Goal: Task Accomplishment & Management: Complete application form

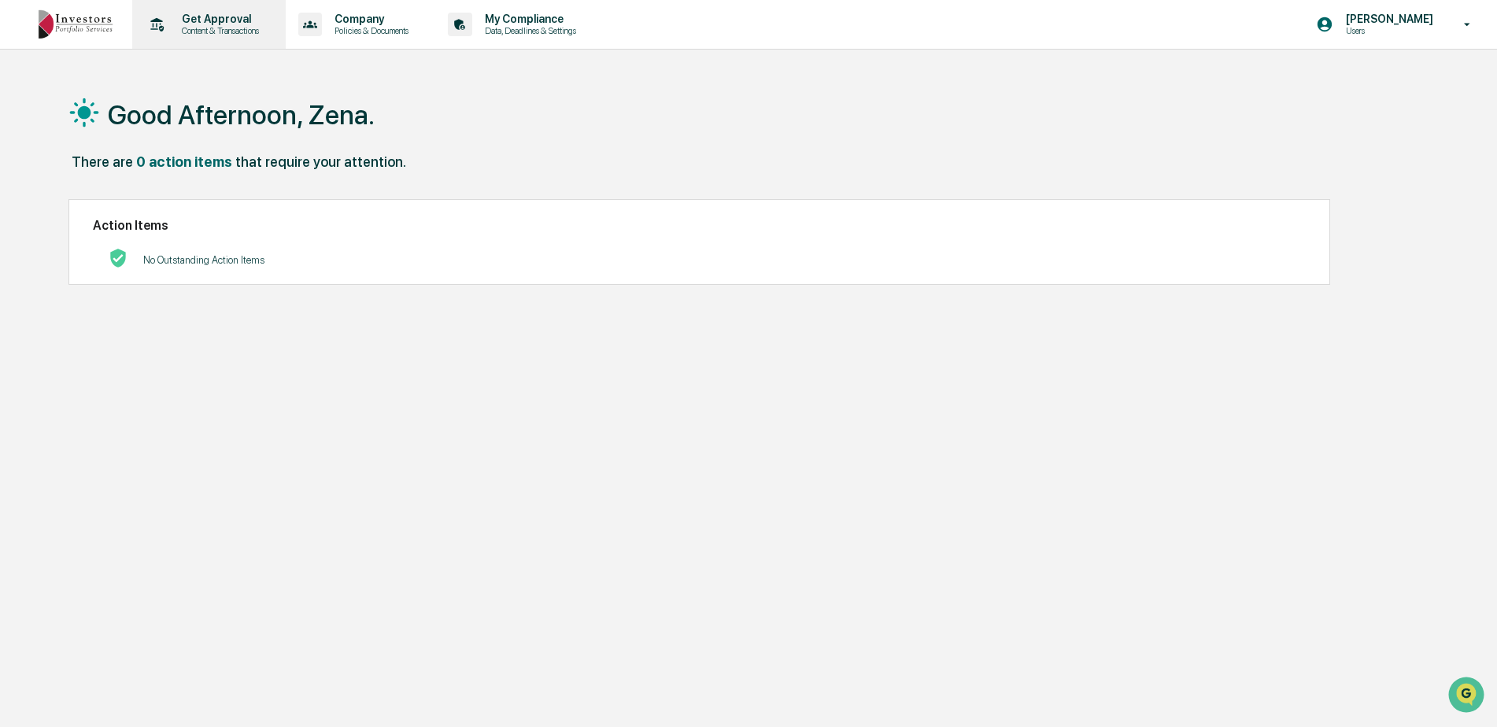
click at [220, 24] on p "Get Approval" at bounding box center [218, 19] width 98 height 13
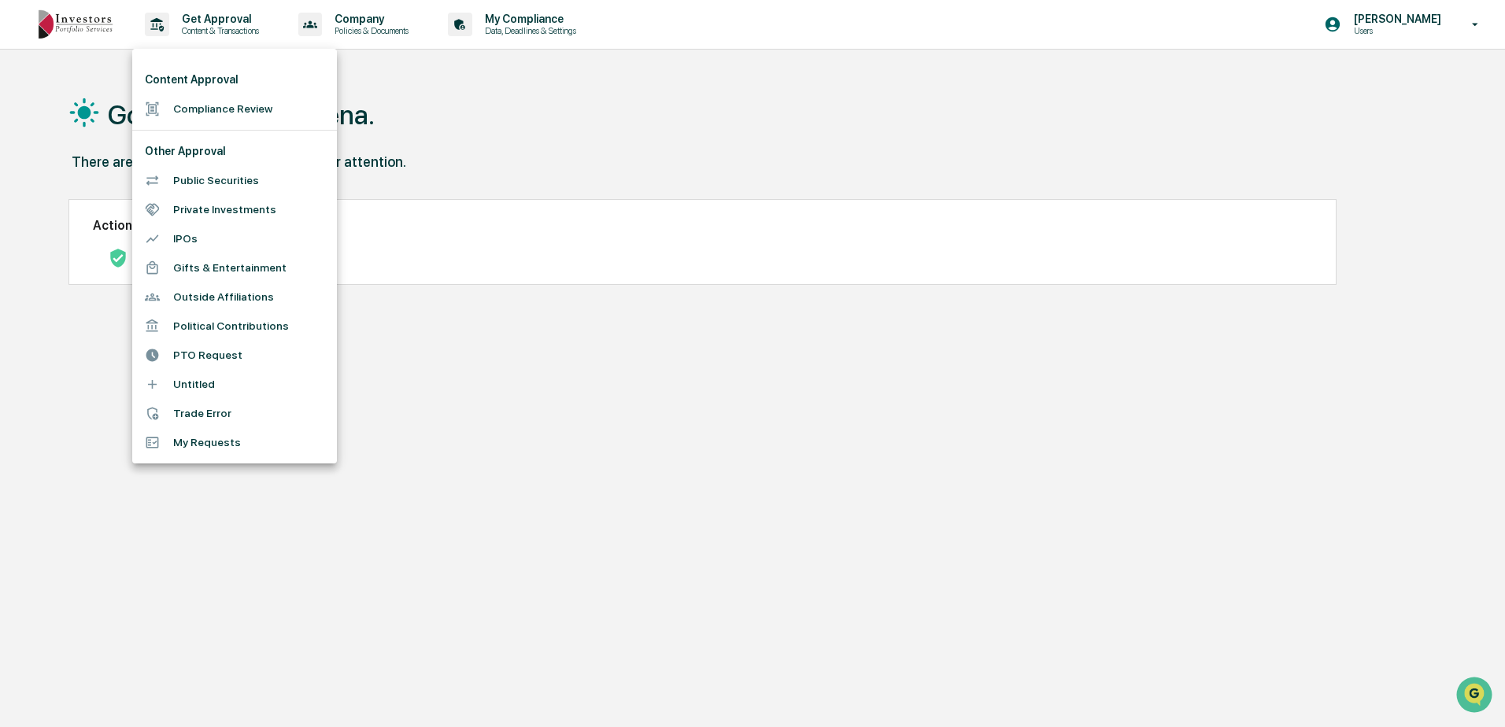
click at [199, 446] on li "My Requests" at bounding box center [234, 442] width 205 height 29
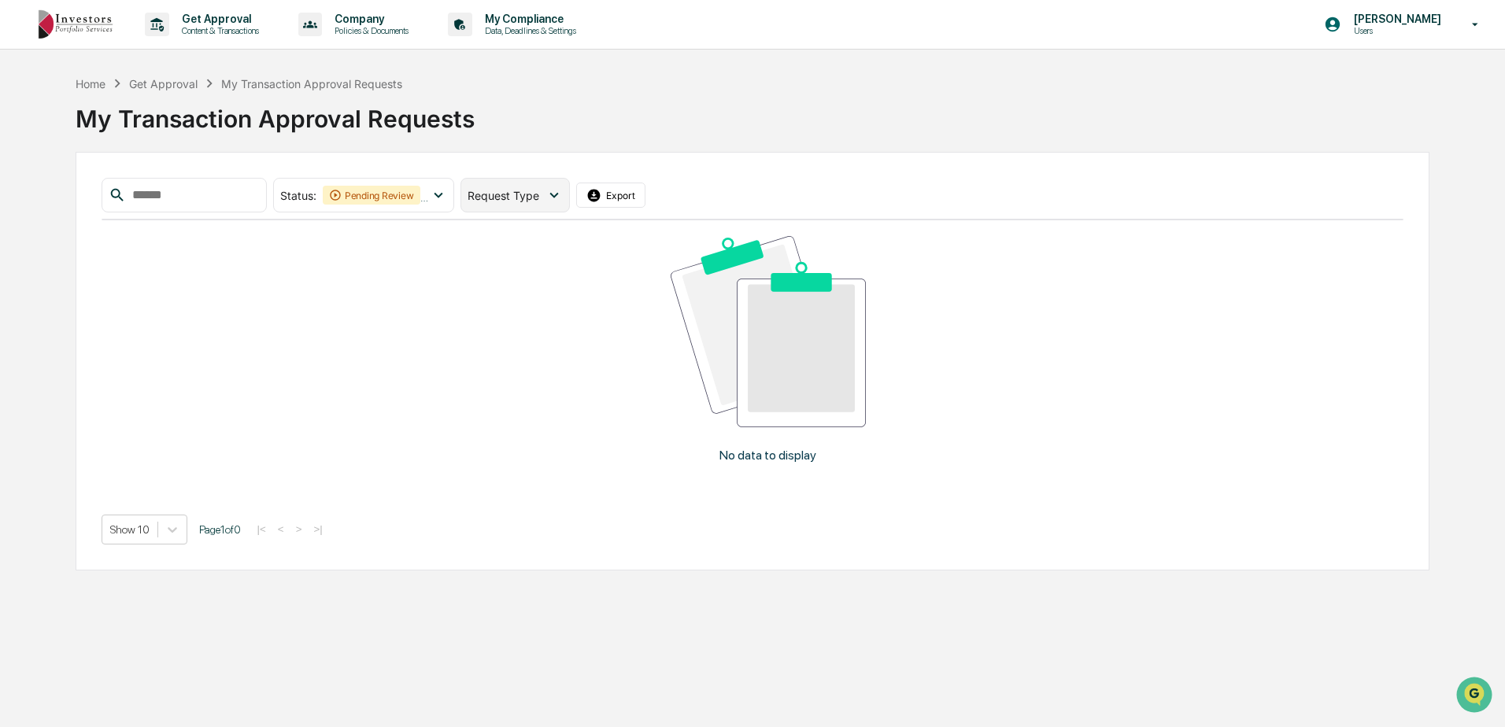
click at [563, 195] on icon at bounding box center [553, 195] width 17 height 17
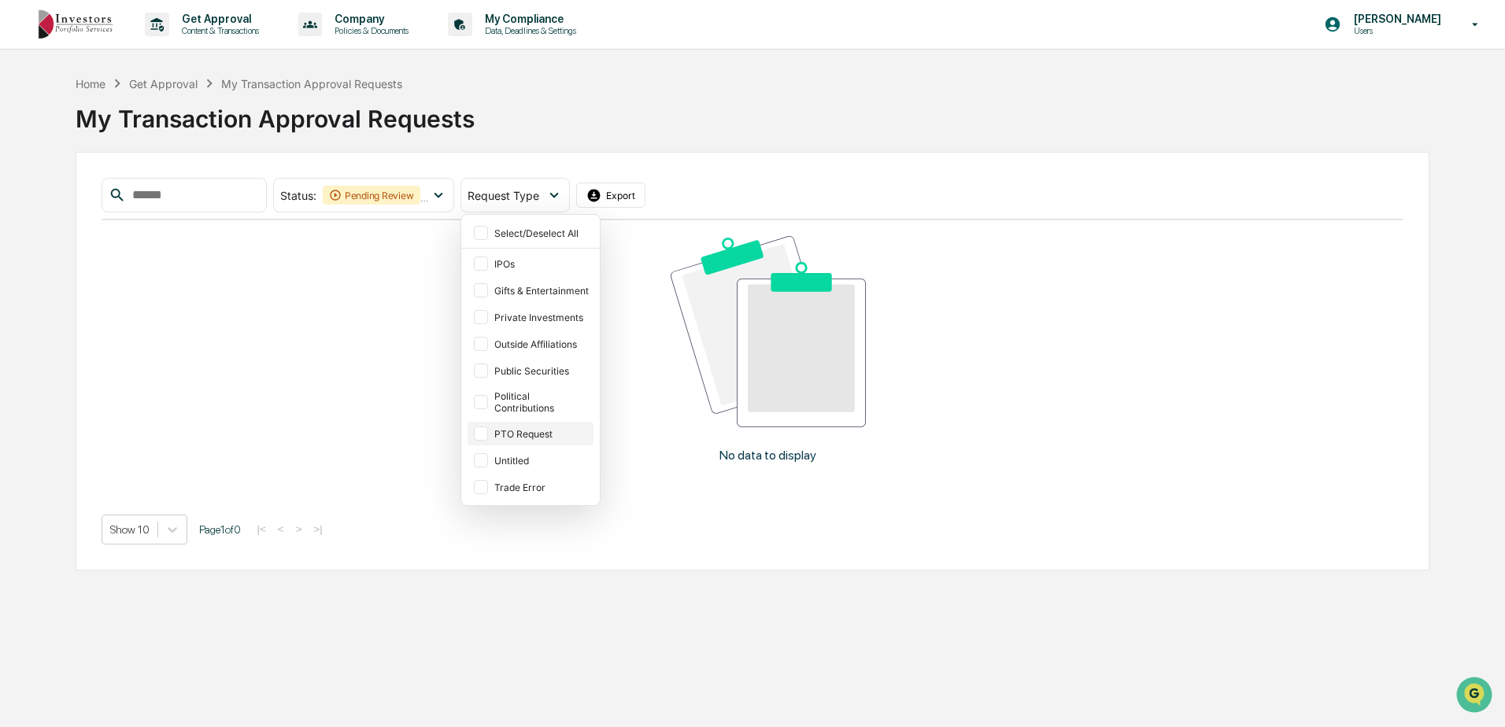
click at [488, 432] on div at bounding box center [481, 434] width 14 height 14
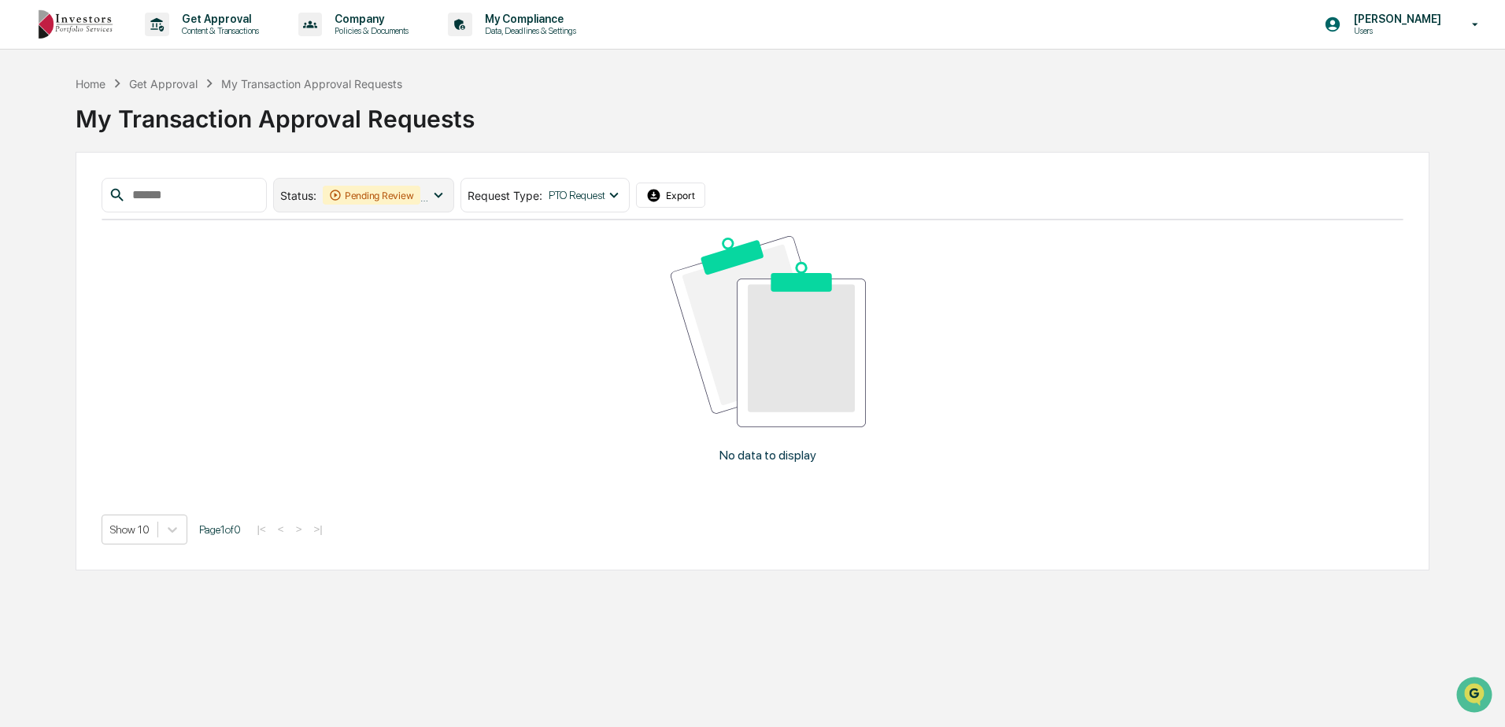
click at [447, 193] on icon at bounding box center [438, 195] width 17 height 17
click at [209, 282] on div "No data to display" at bounding box center [769, 355] width 1334 height 270
click at [220, 192] on input "text" at bounding box center [193, 195] width 134 height 20
click at [1475, 24] on icon at bounding box center [1476, 24] width 6 height 3
click at [1480, 113] on div at bounding box center [752, 363] width 1505 height 727
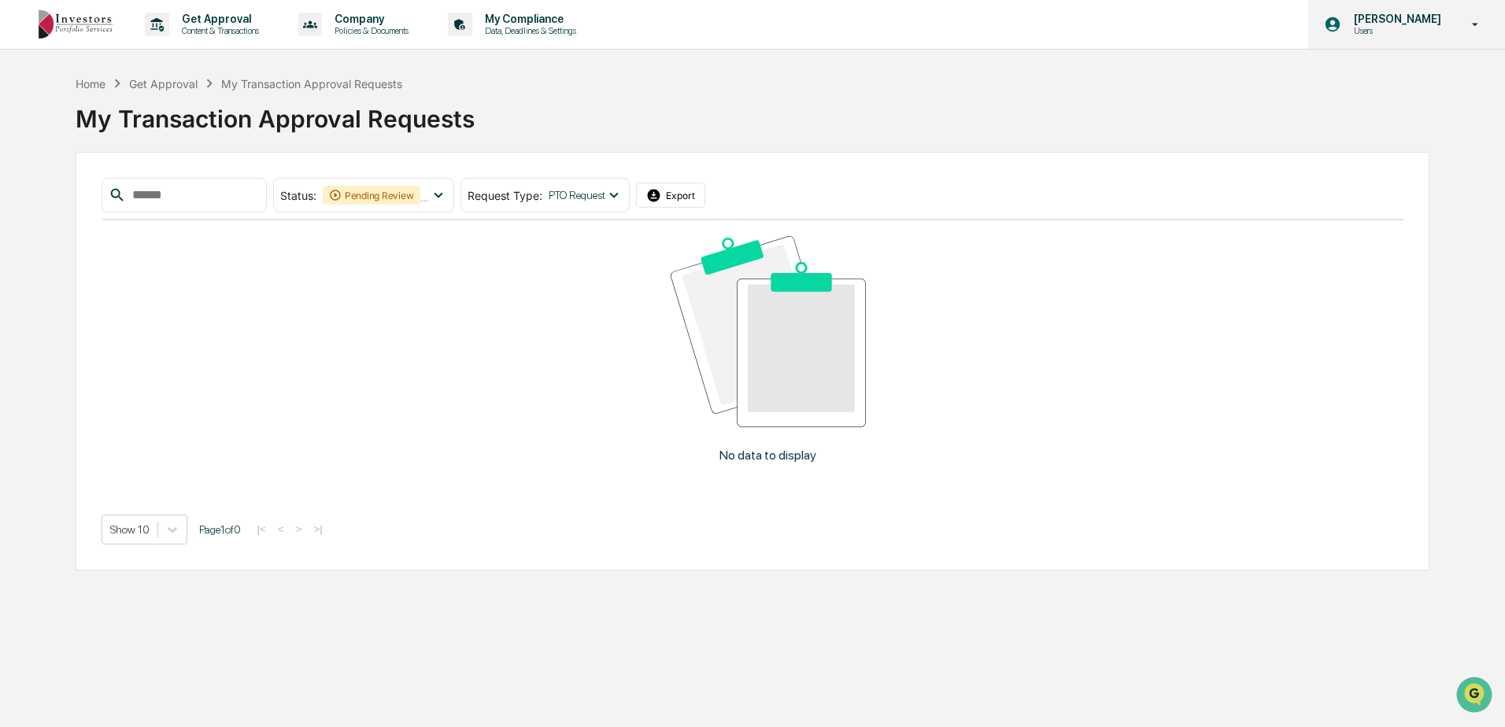
click at [1393, 19] on p "[PERSON_NAME]" at bounding box center [1395, 19] width 108 height 13
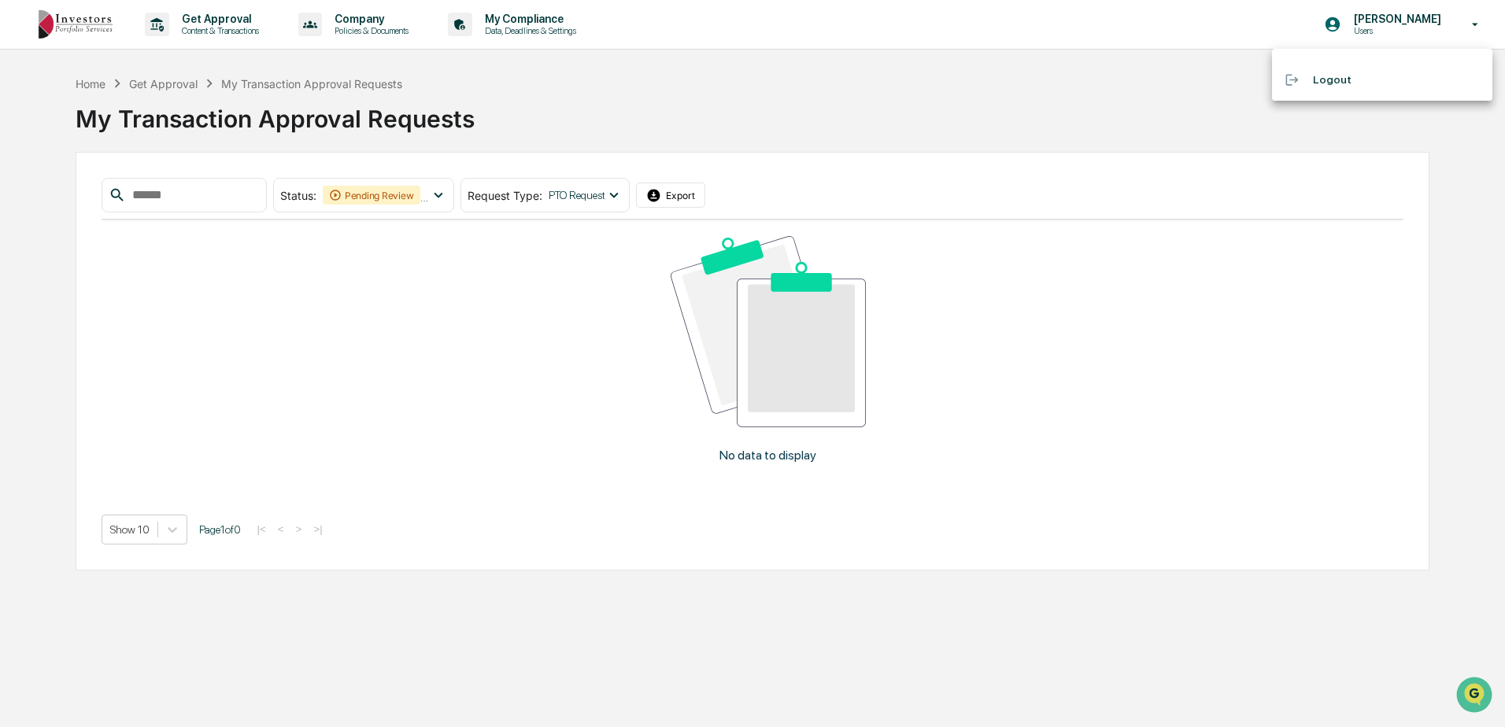
click at [1451, 134] on div at bounding box center [752, 363] width 1505 height 727
click at [154, 195] on input "text" at bounding box center [193, 195] width 134 height 20
type input "***"
click at [701, 194] on button "Export" at bounding box center [670, 195] width 69 height 25
click at [165, 85] on div "Get Approval" at bounding box center [163, 83] width 68 height 13
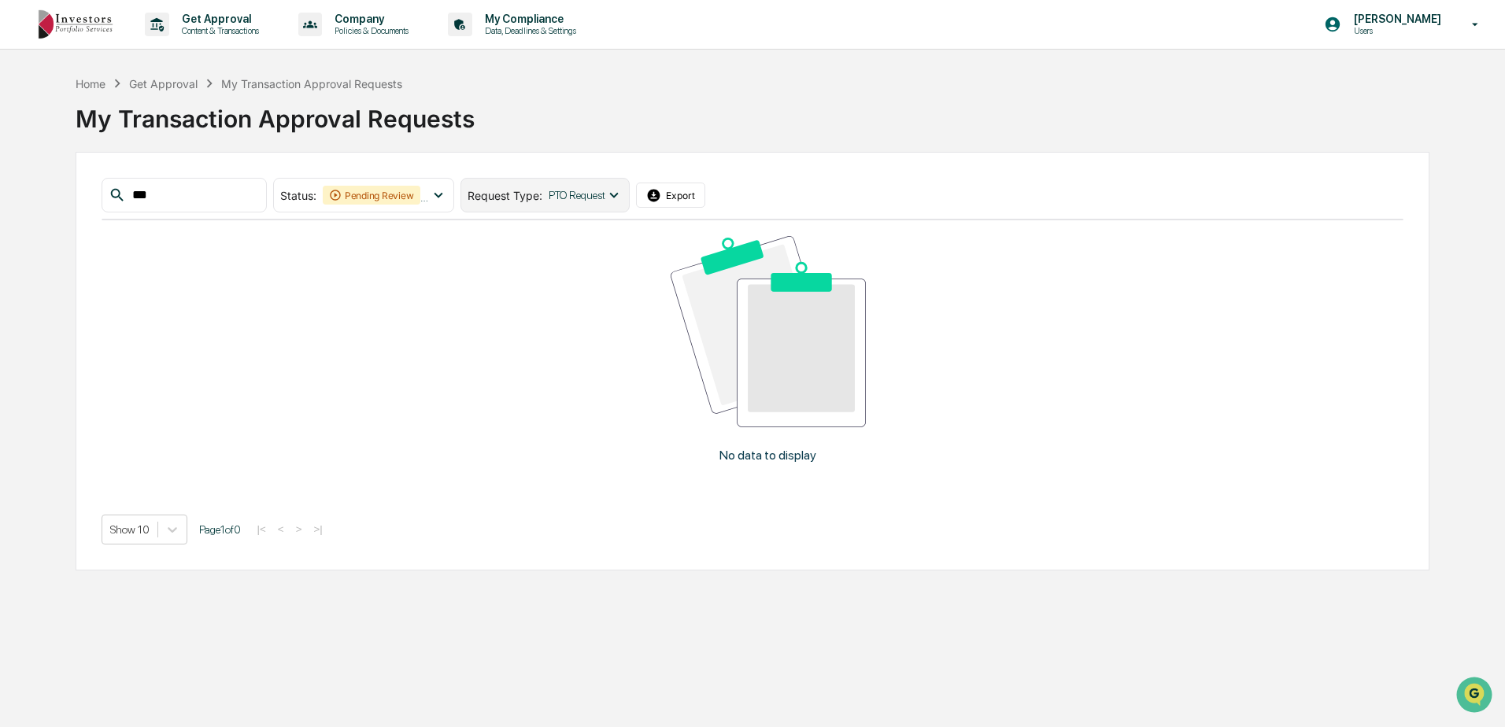
click at [623, 191] on icon at bounding box center [613, 195] width 17 height 17
click at [447, 192] on icon at bounding box center [438, 195] width 17 height 17
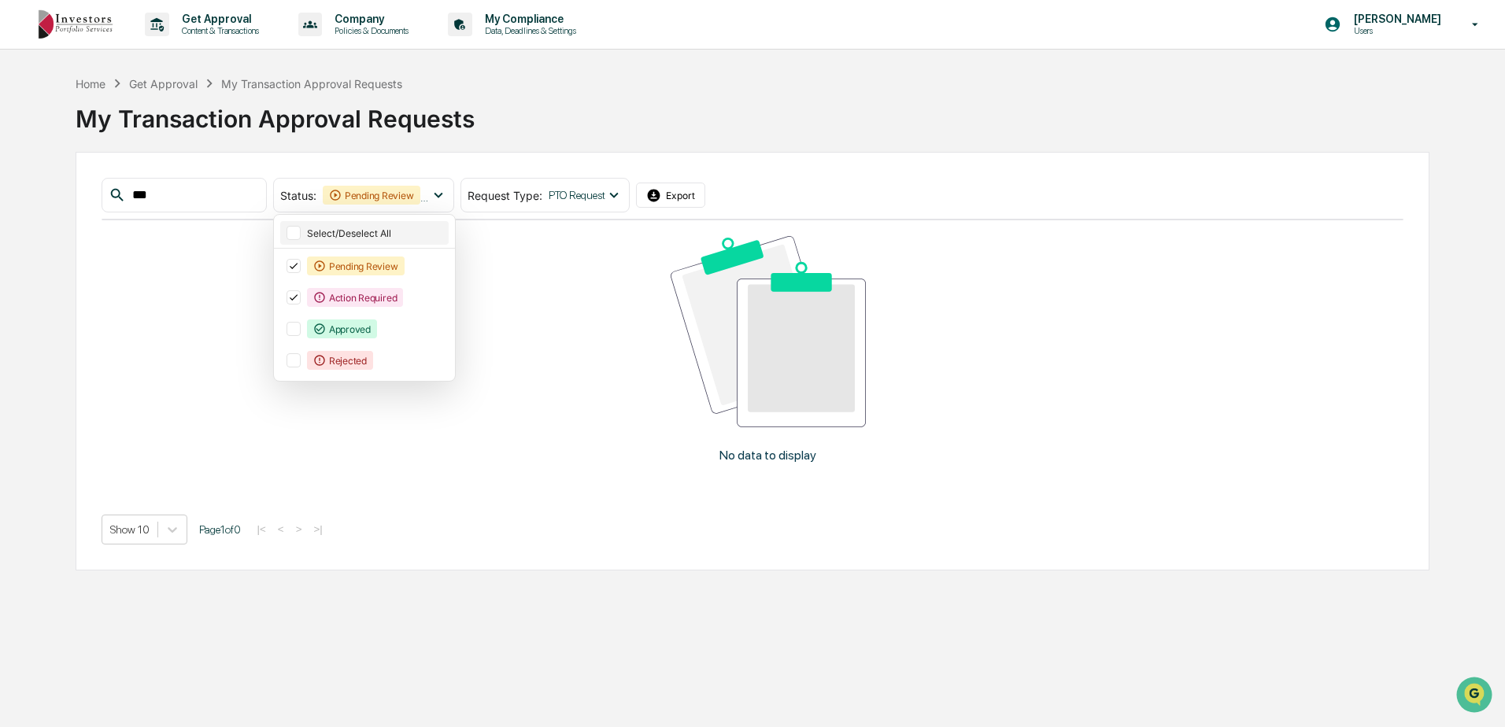
click at [301, 231] on div at bounding box center [294, 233] width 14 height 14
click at [302, 231] on icon at bounding box center [293, 232] width 17 height 11
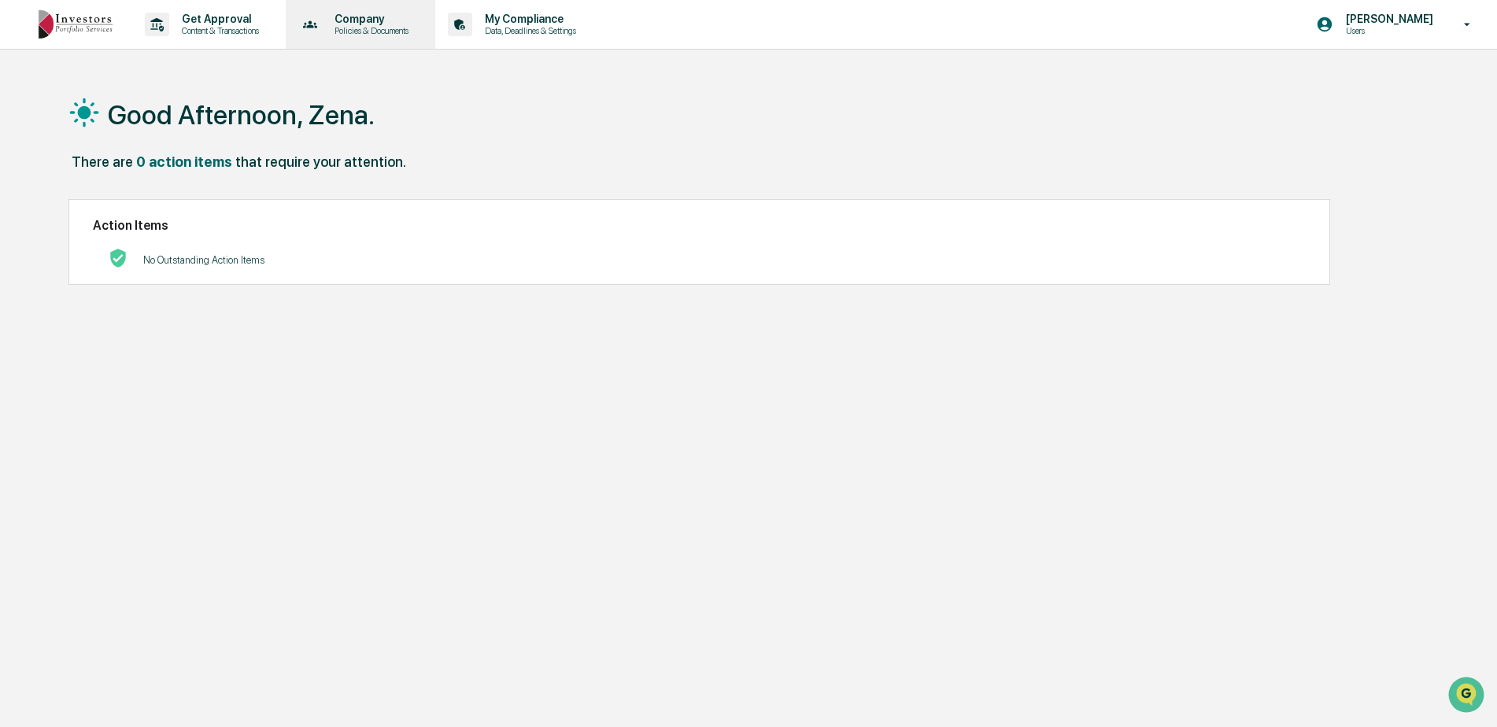
click at [383, 28] on p "Policies & Documents" at bounding box center [369, 30] width 94 height 11
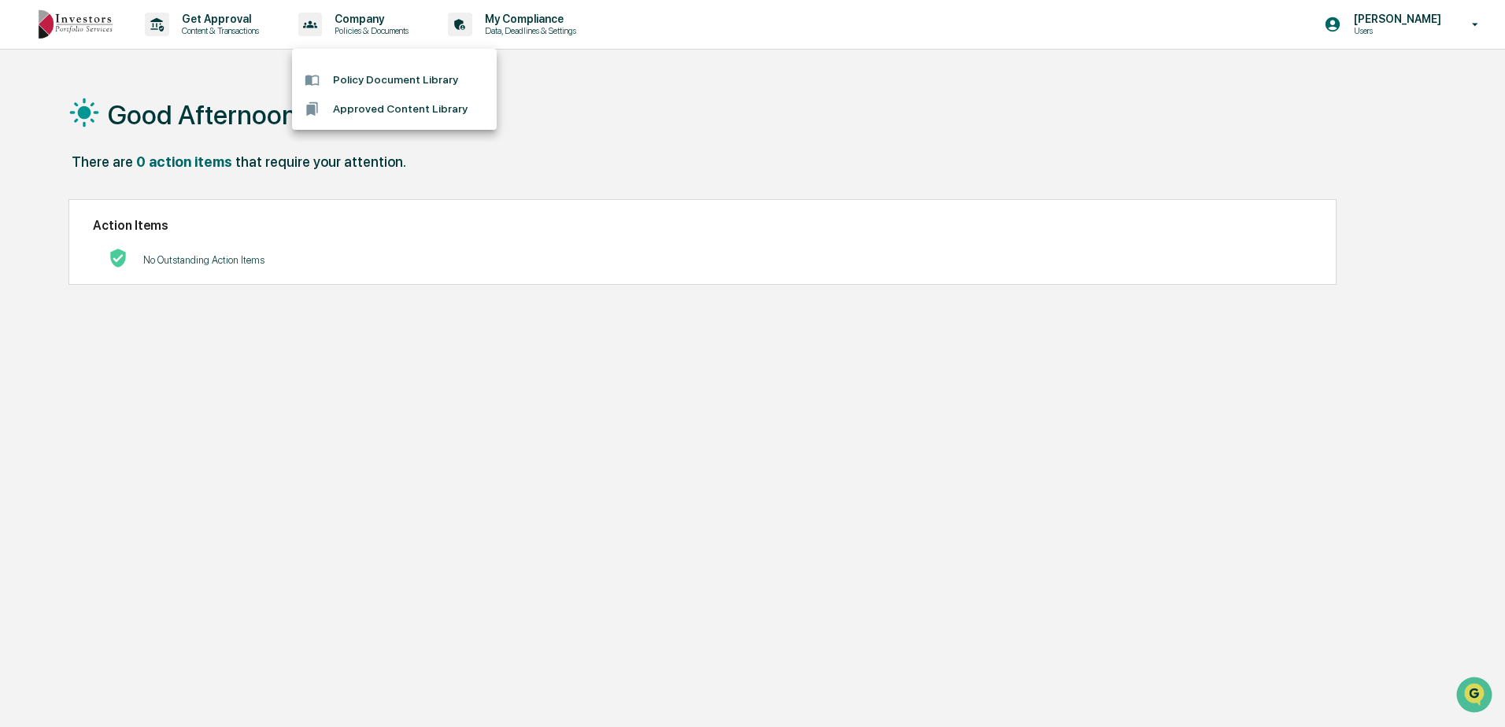
click at [520, 21] on div at bounding box center [752, 363] width 1505 height 727
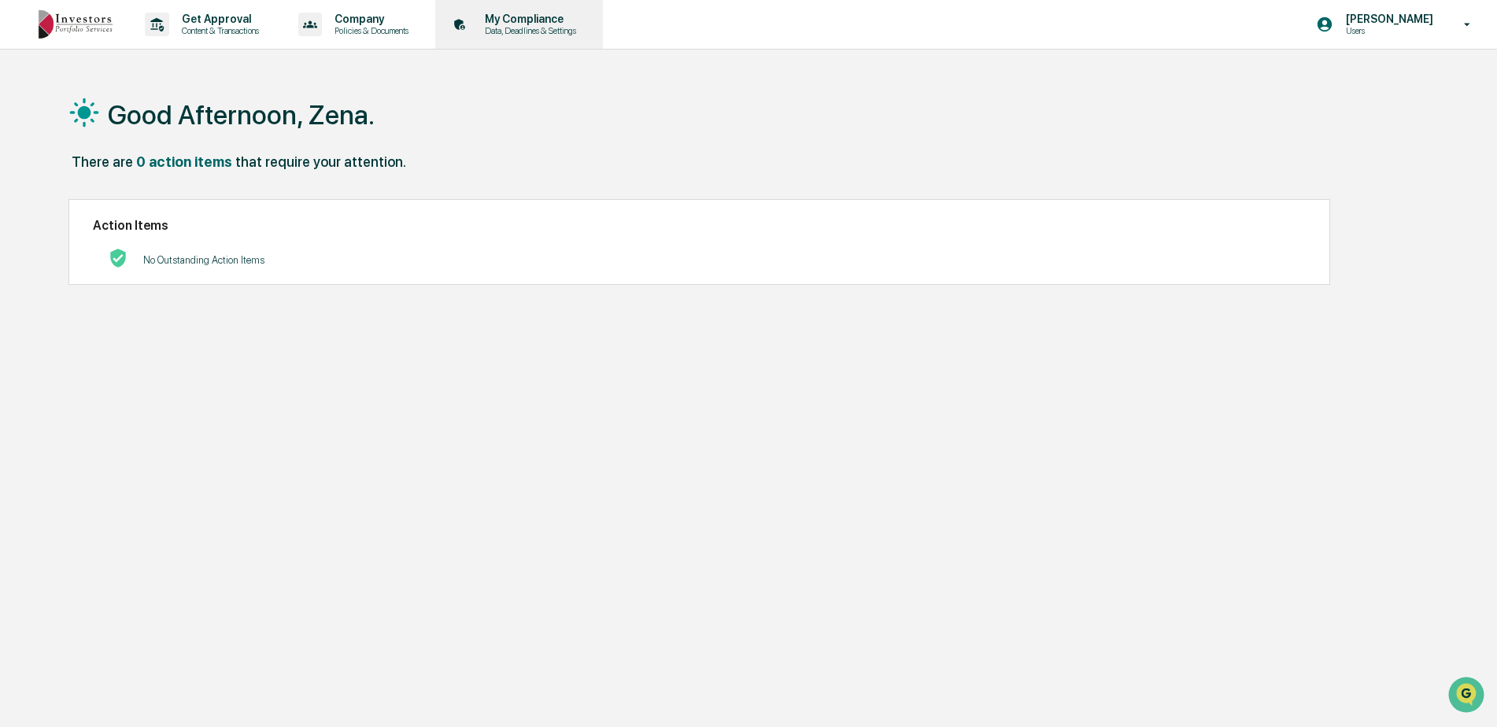
click at [531, 28] on p "Data, Deadlines & Settings" at bounding box center [528, 30] width 112 height 11
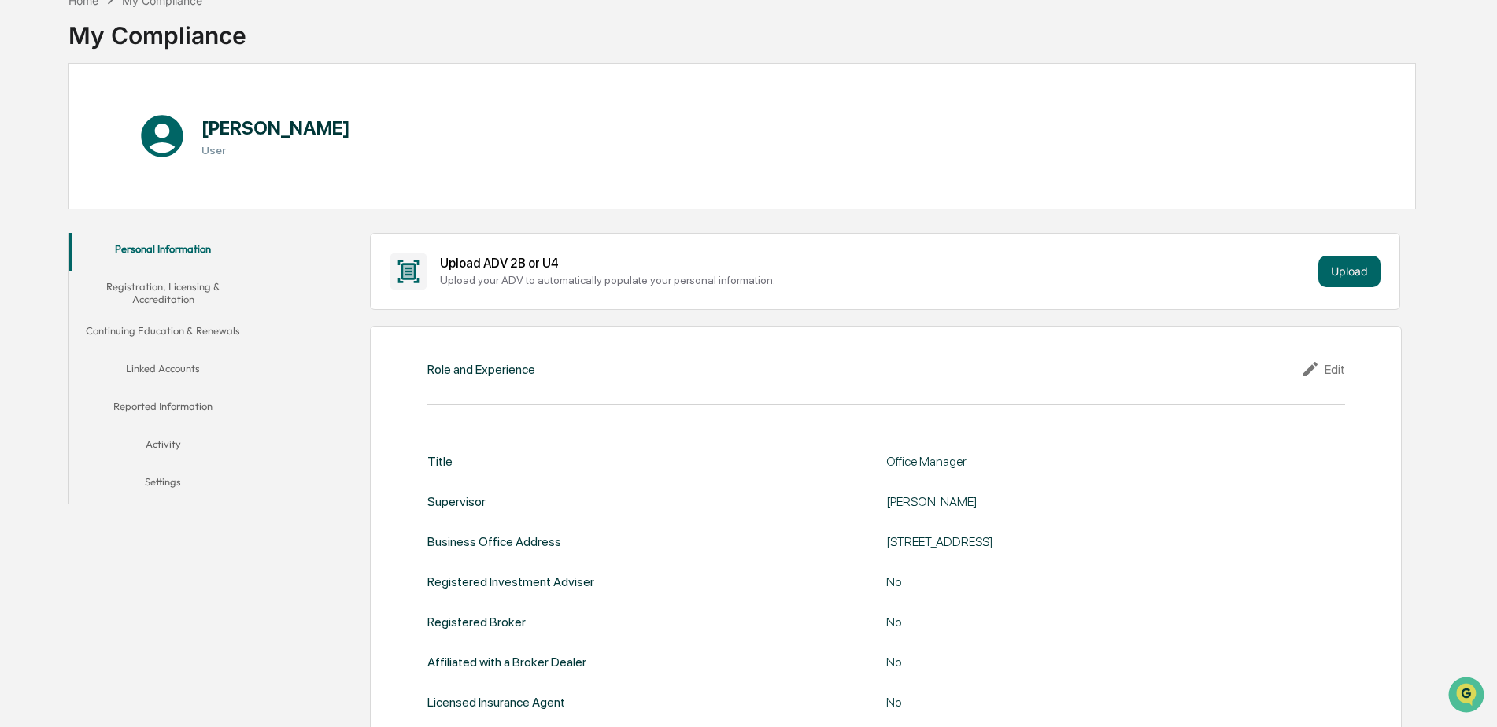
scroll to position [12, 0]
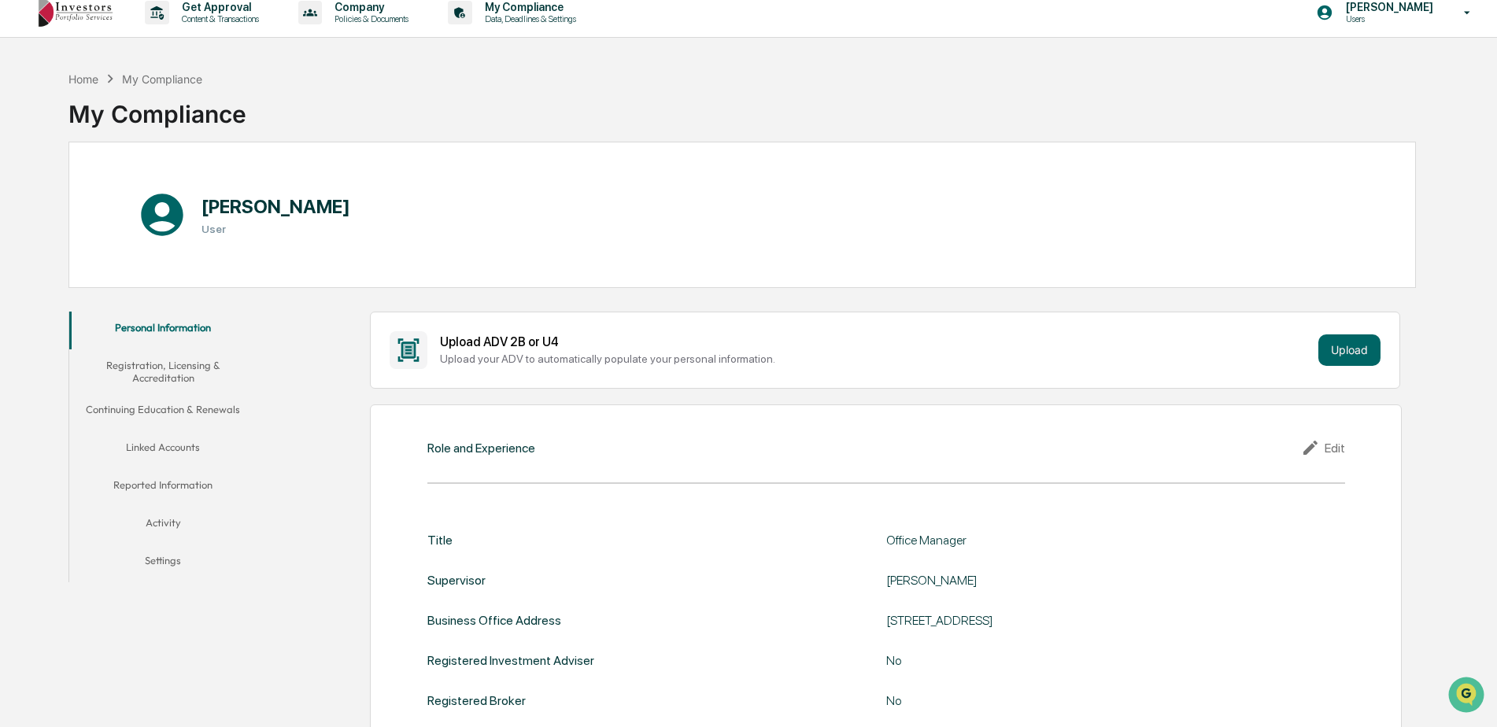
click at [158, 374] on button "Registration, Licensing & Accreditation" at bounding box center [163, 371] width 188 height 45
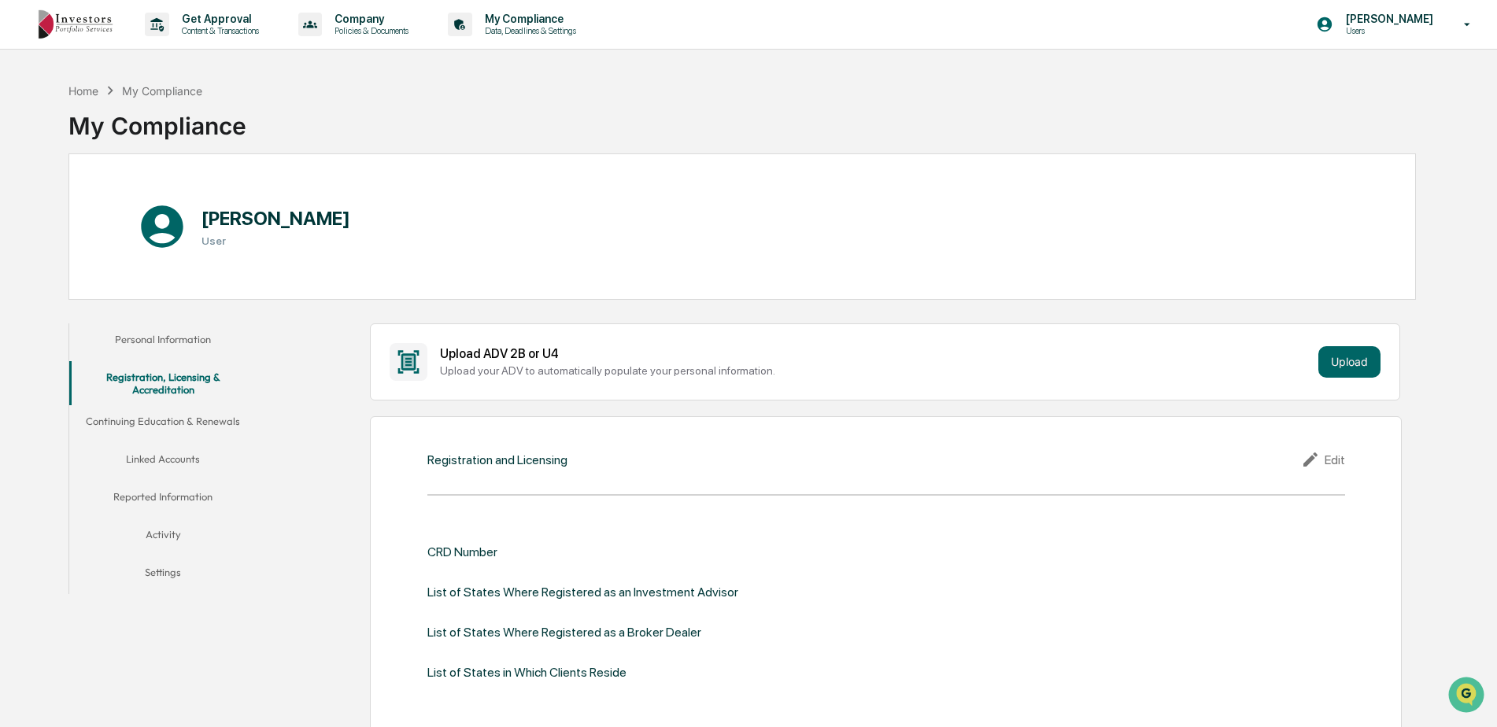
click at [199, 421] on button "Continuing Education & Renewals" at bounding box center [163, 424] width 188 height 38
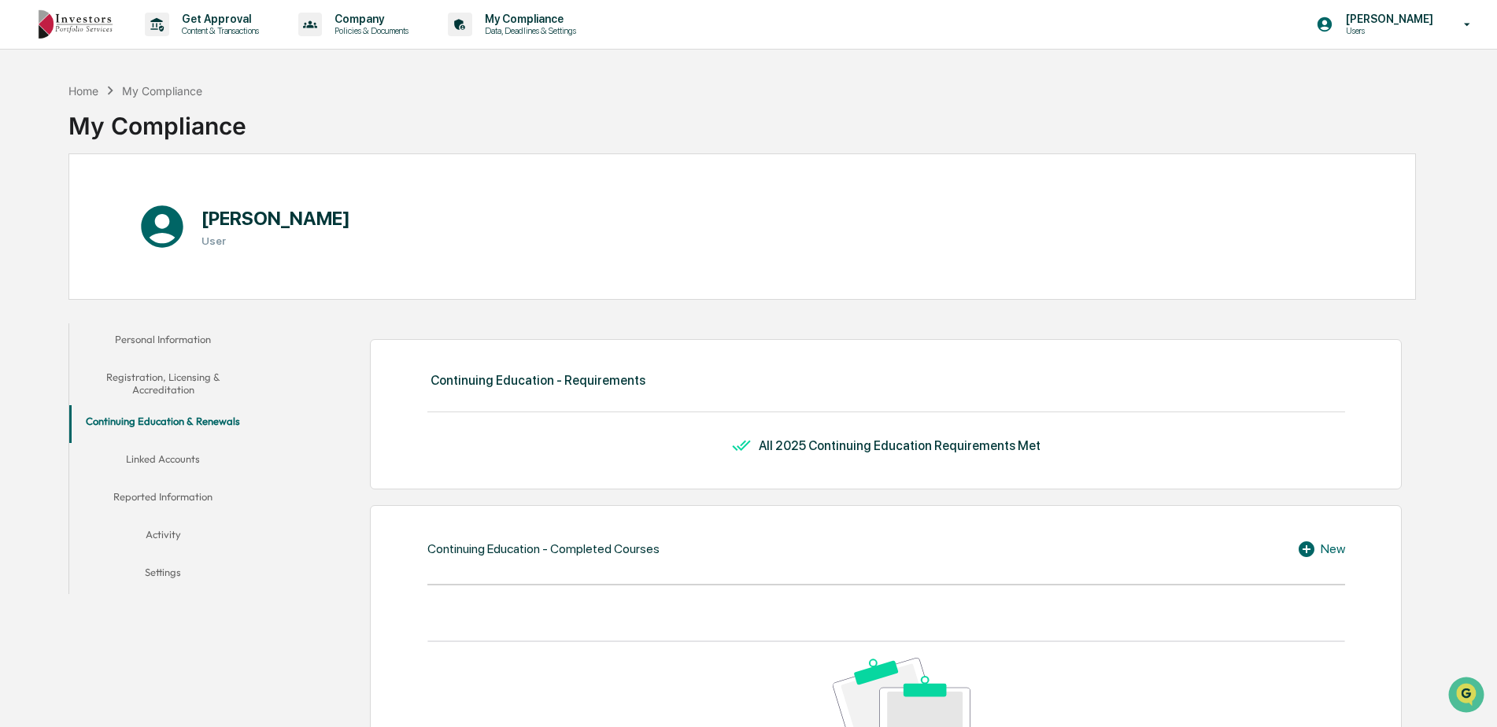
click at [172, 458] on button "Linked Accounts" at bounding box center [163, 462] width 188 height 38
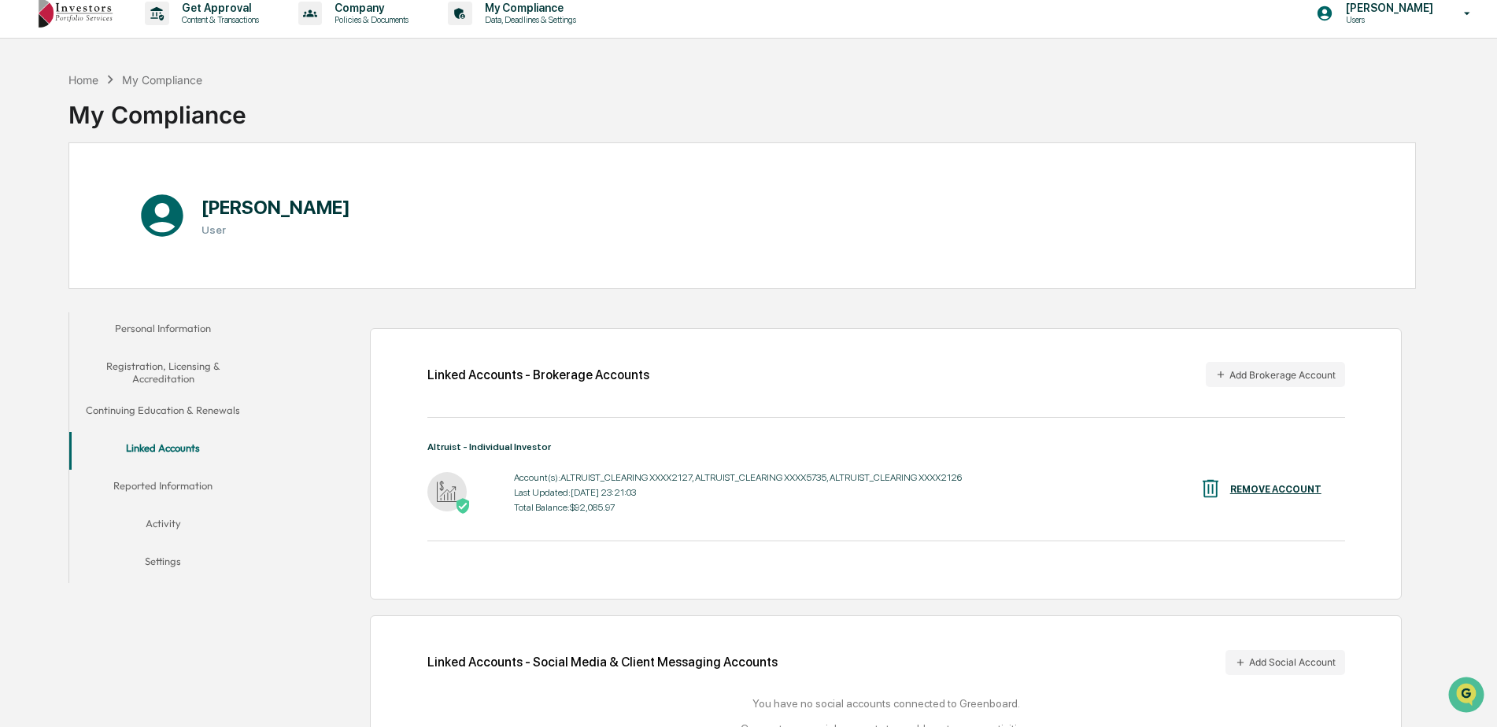
scroll to position [76, 0]
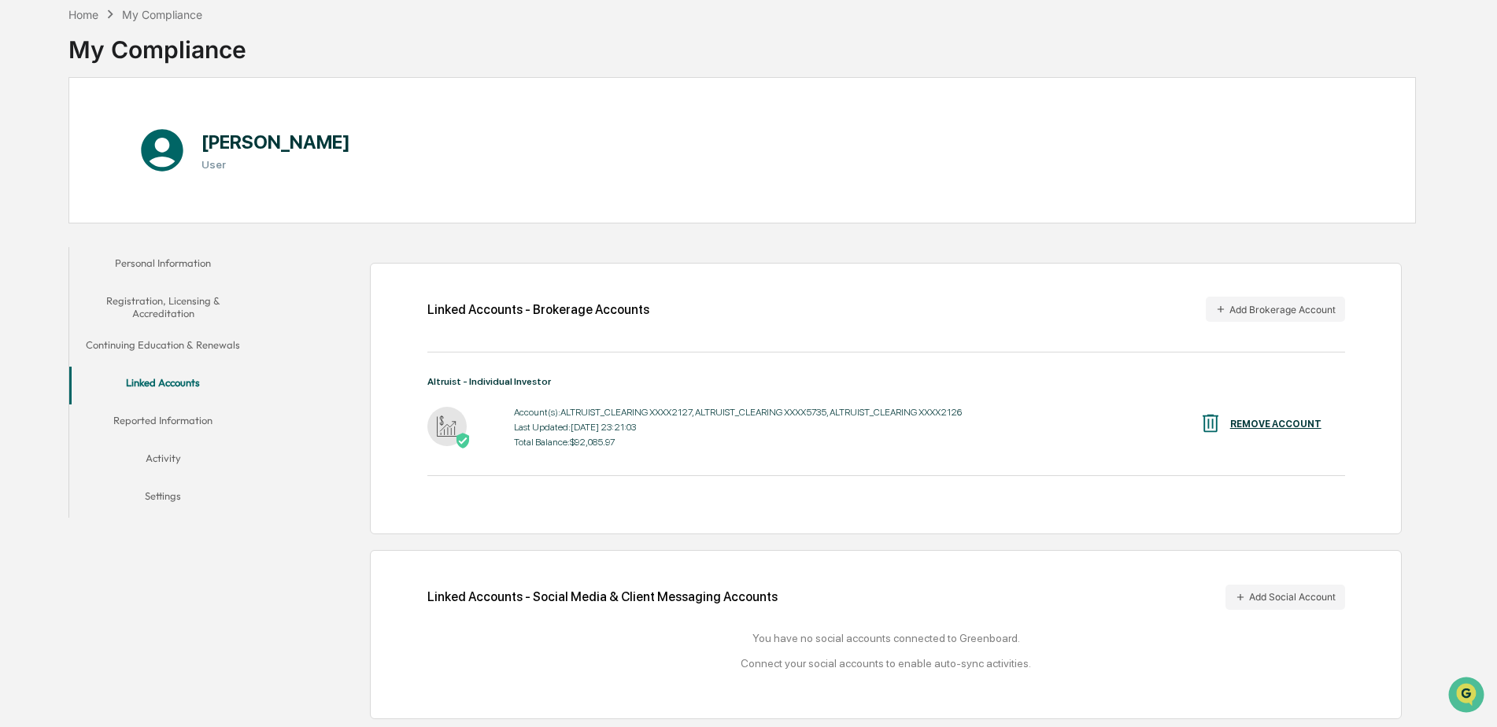
click at [168, 418] on button "Reported Information" at bounding box center [163, 424] width 188 height 38
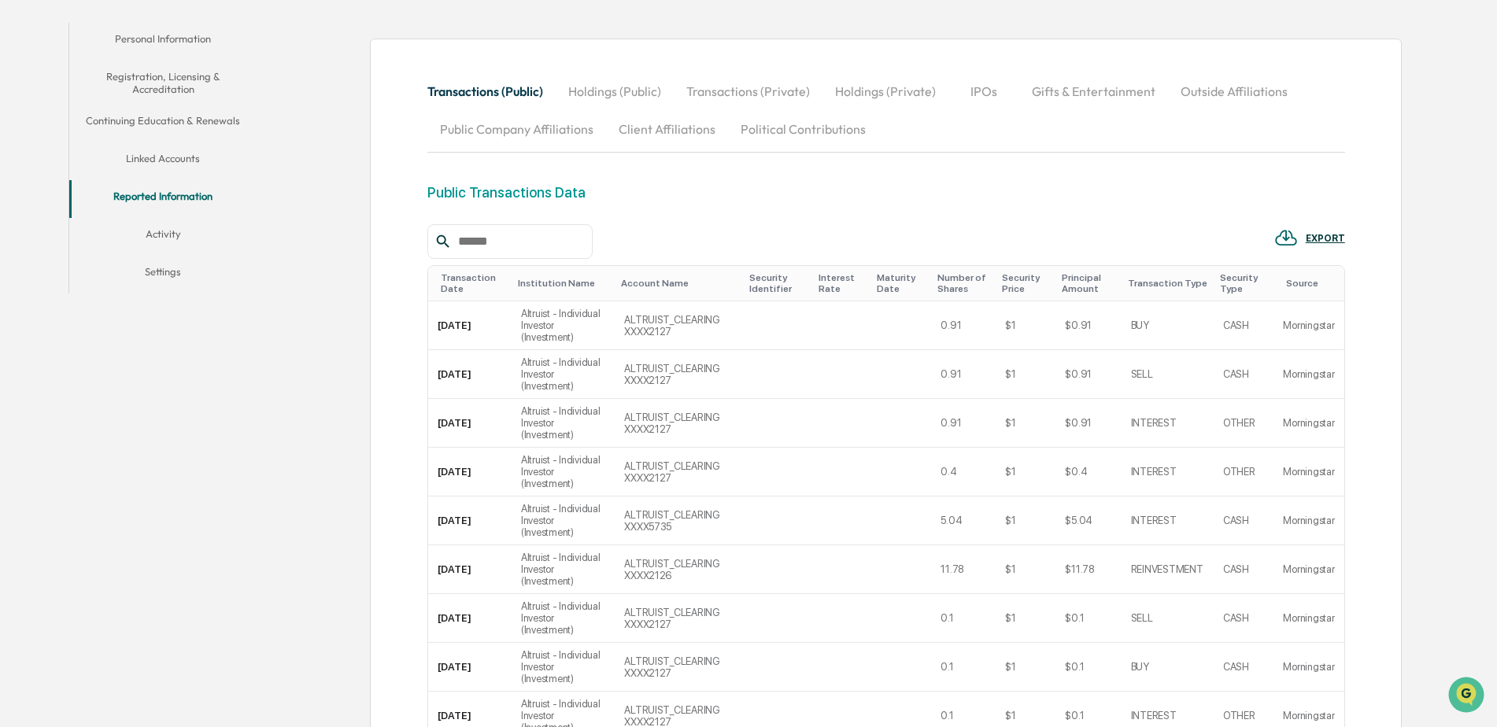
scroll to position [76, 0]
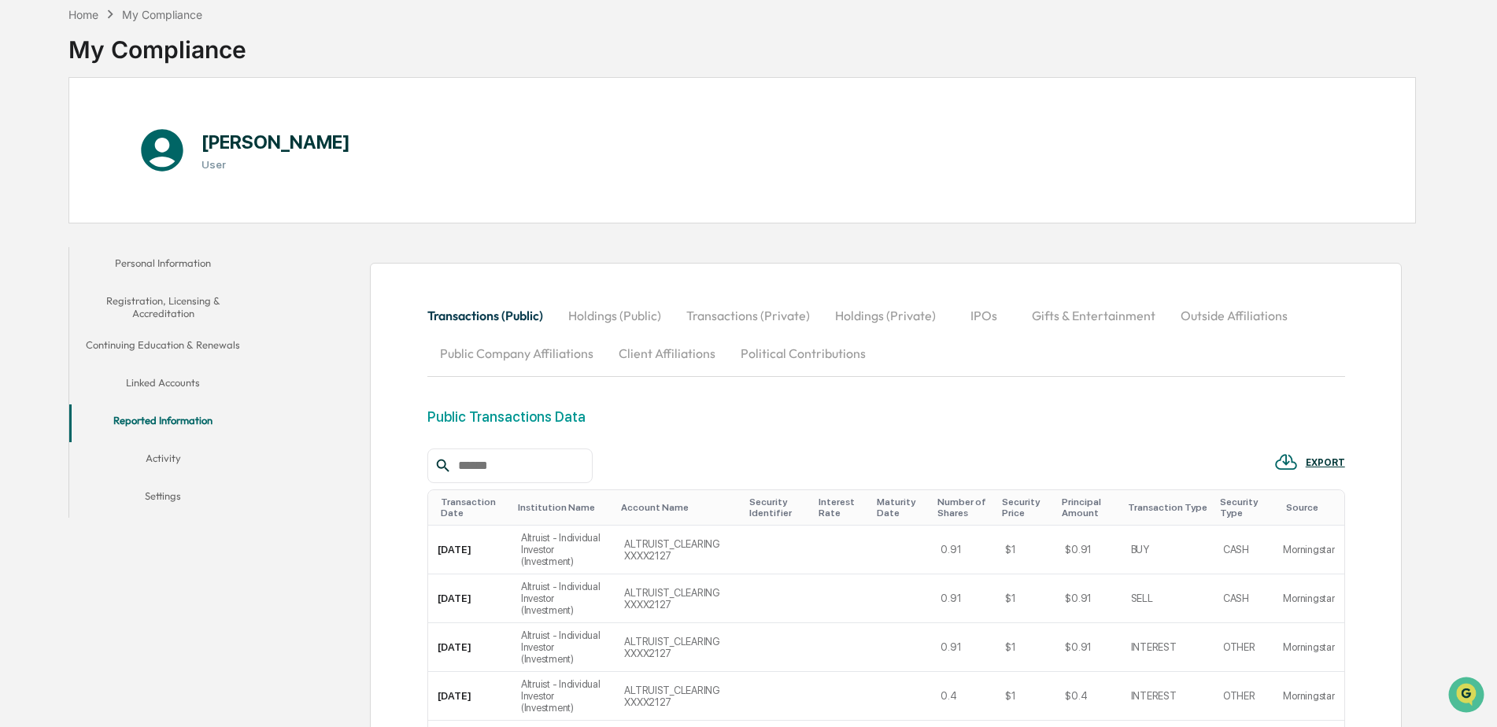
click at [160, 457] on button "Activity" at bounding box center [163, 461] width 188 height 38
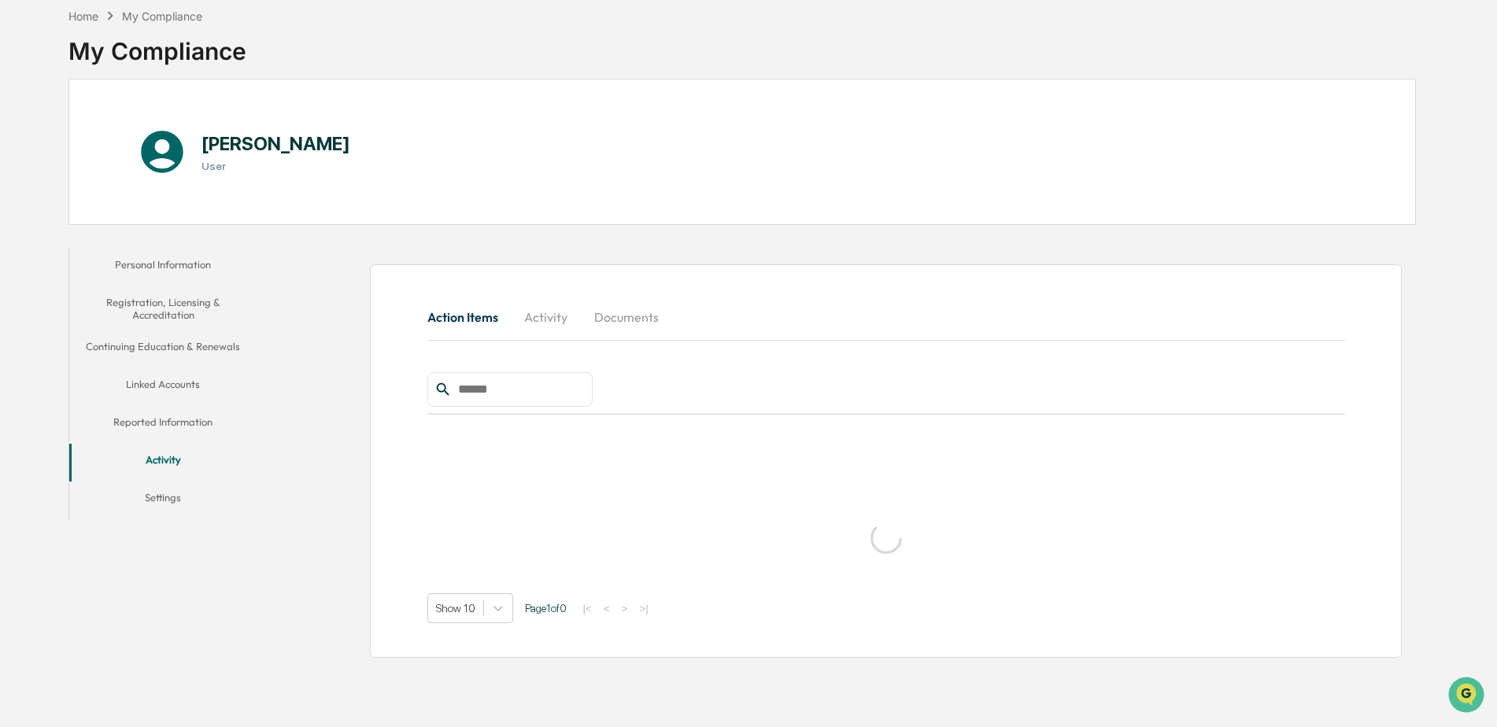
scroll to position [75, 0]
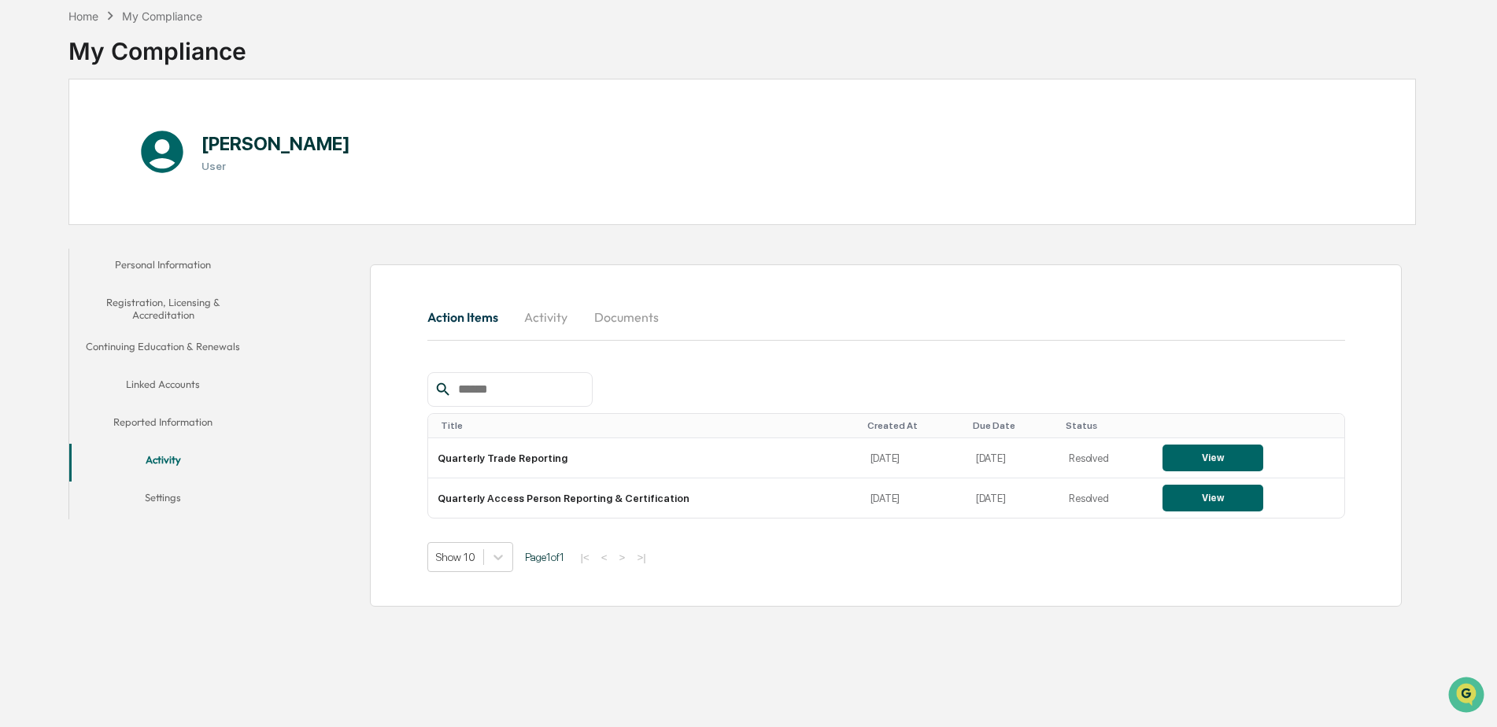
click at [161, 497] on button "Settings" at bounding box center [163, 501] width 188 height 38
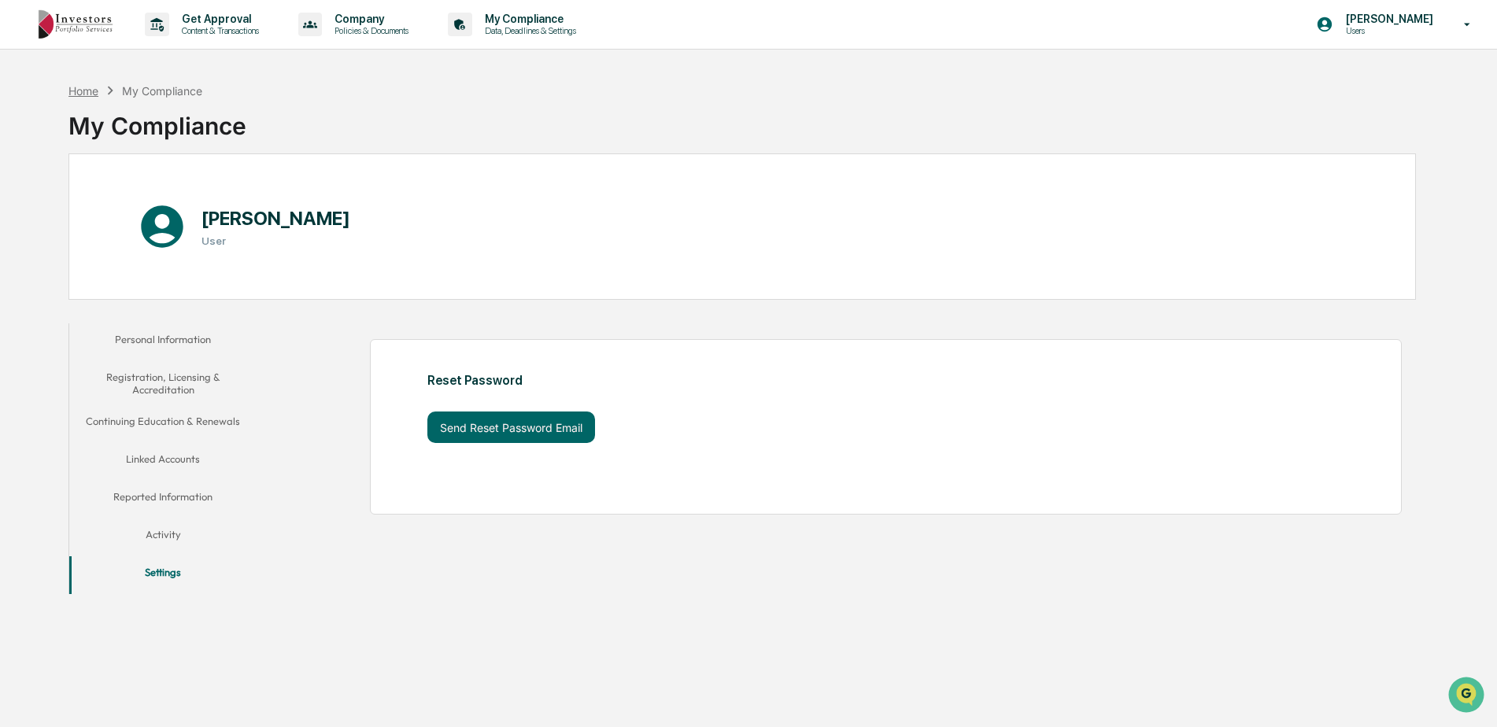
click at [91, 91] on div "Home" at bounding box center [83, 90] width 30 height 13
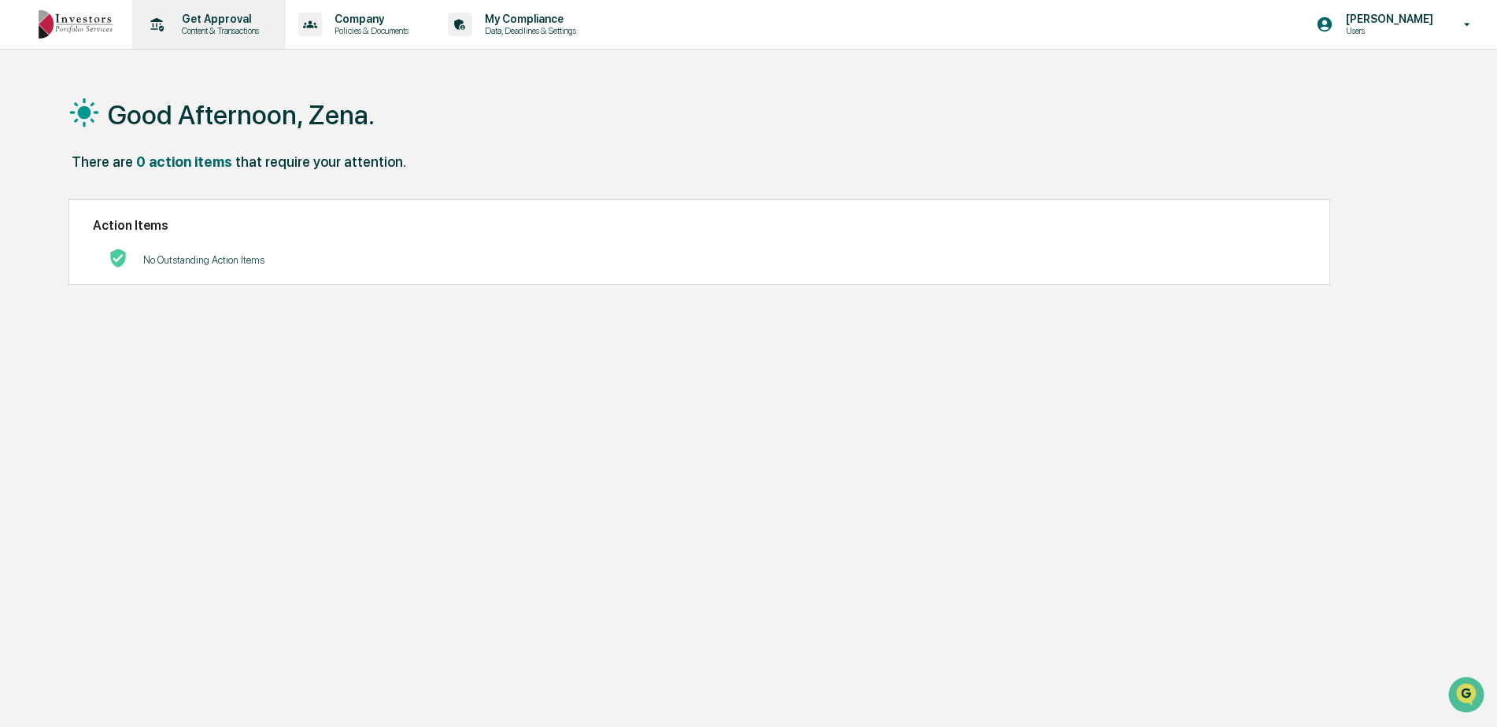
click at [202, 18] on p "Get Approval" at bounding box center [218, 19] width 98 height 13
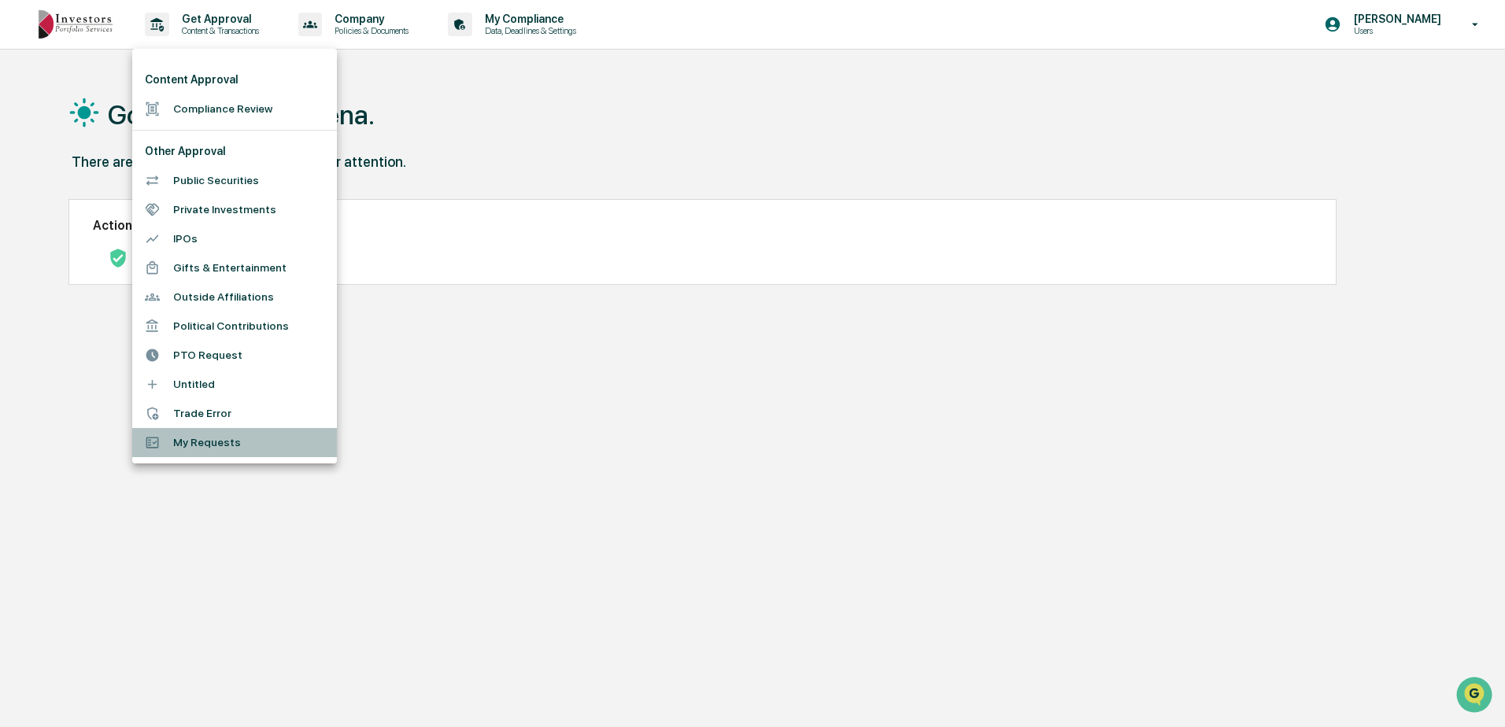
click at [193, 442] on li "My Requests" at bounding box center [234, 442] width 205 height 29
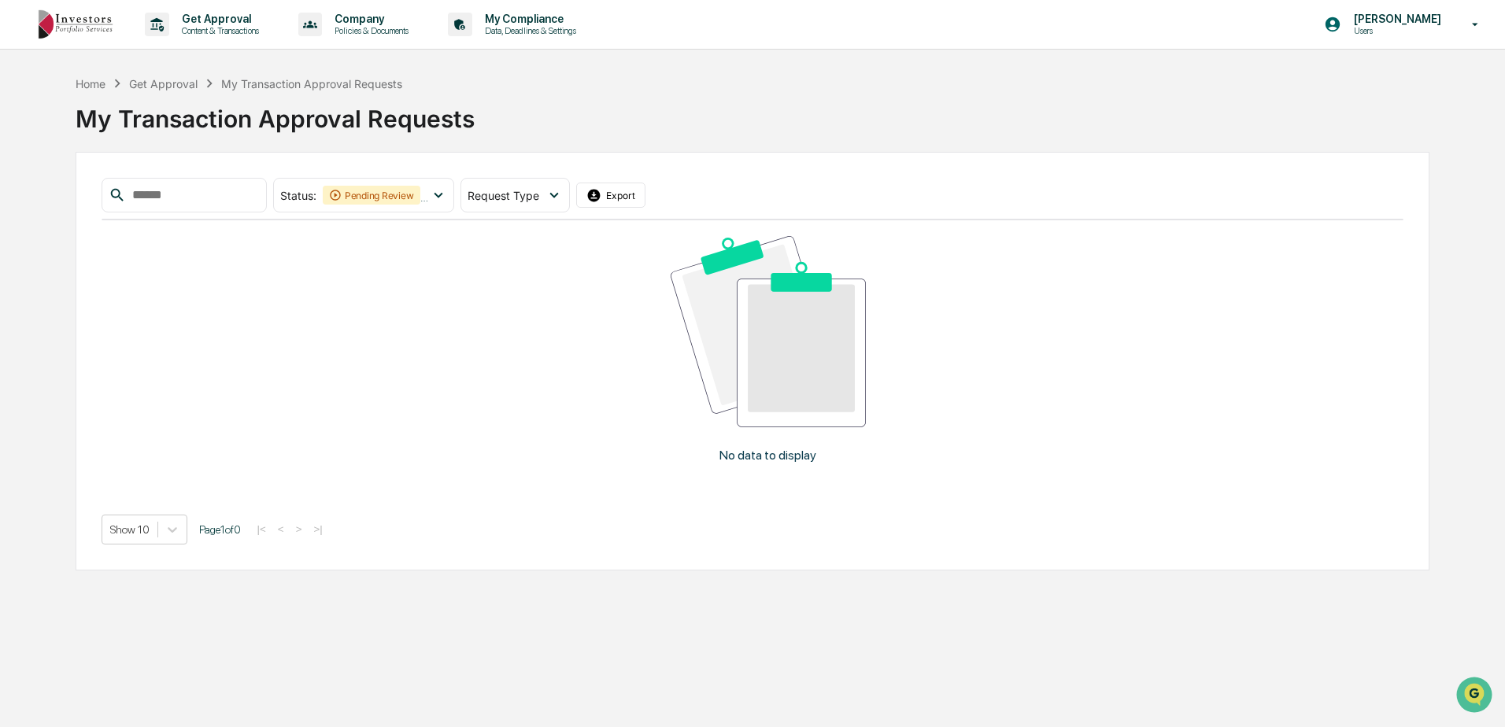
click at [161, 84] on div "Get Approval" at bounding box center [163, 83] width 68 height 13
click at [94, 81] on div "Home" at bounding box center [91, 83] width 30 height 13
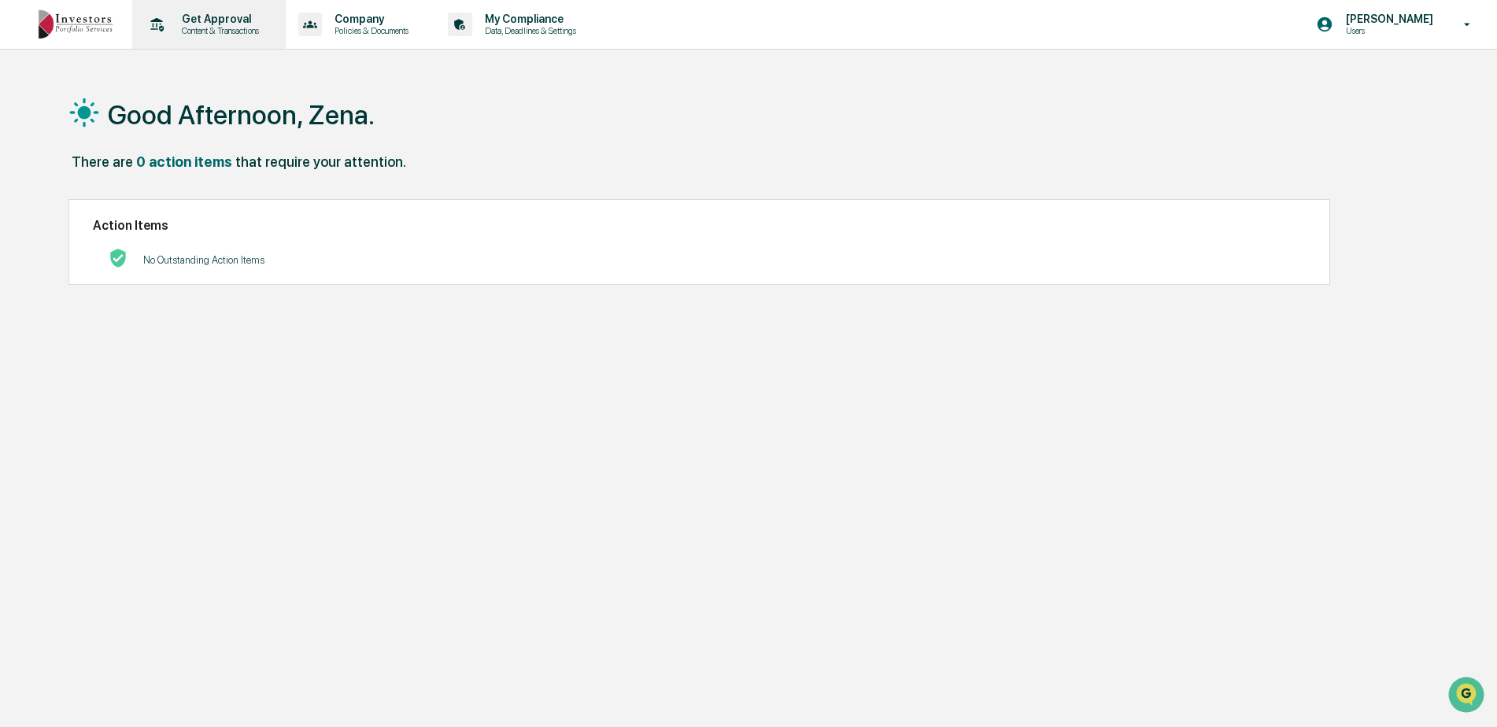
click at [231, 21] on p "Get Approval" at bounding box center [218, 19] width 98 height 13
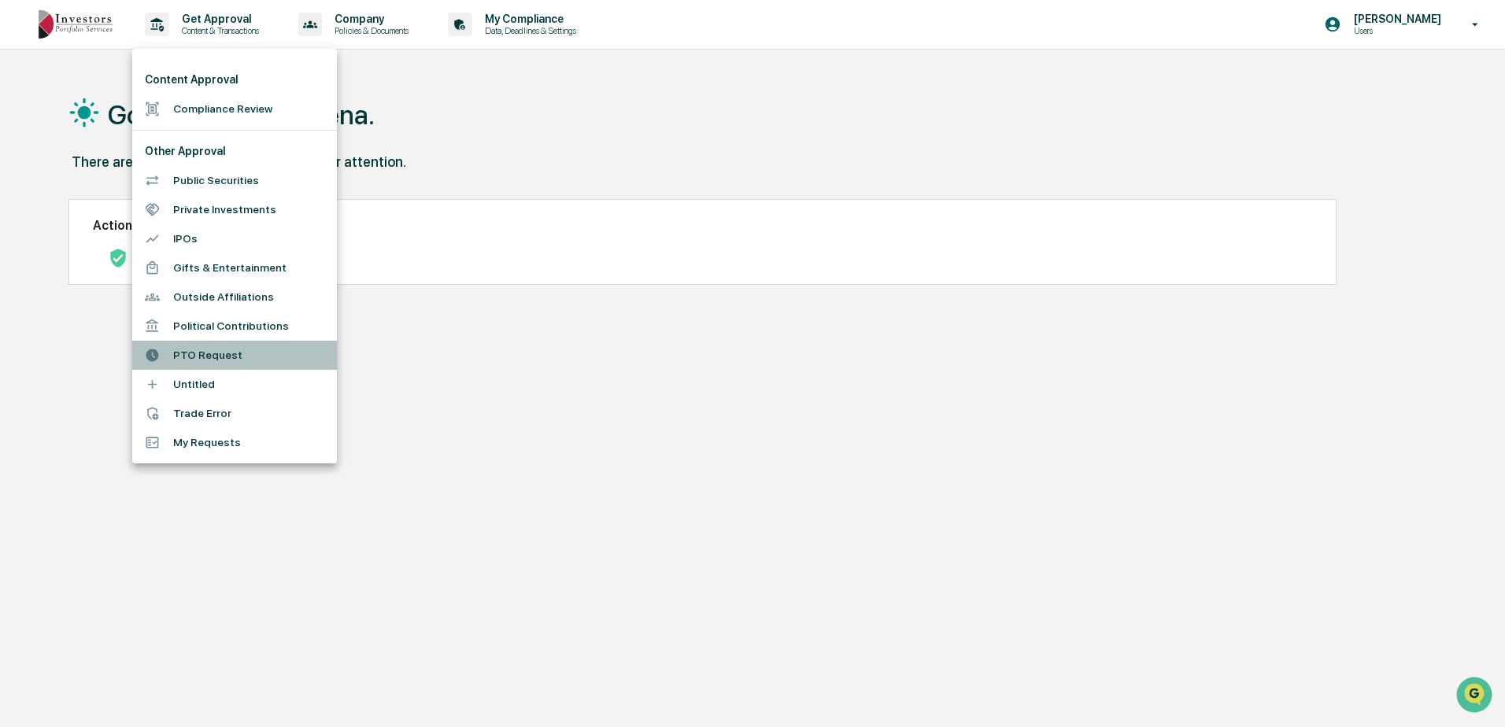
click at [193, 351] on li "PTO Request" at bounding box center [234, 355] width 205 height 29
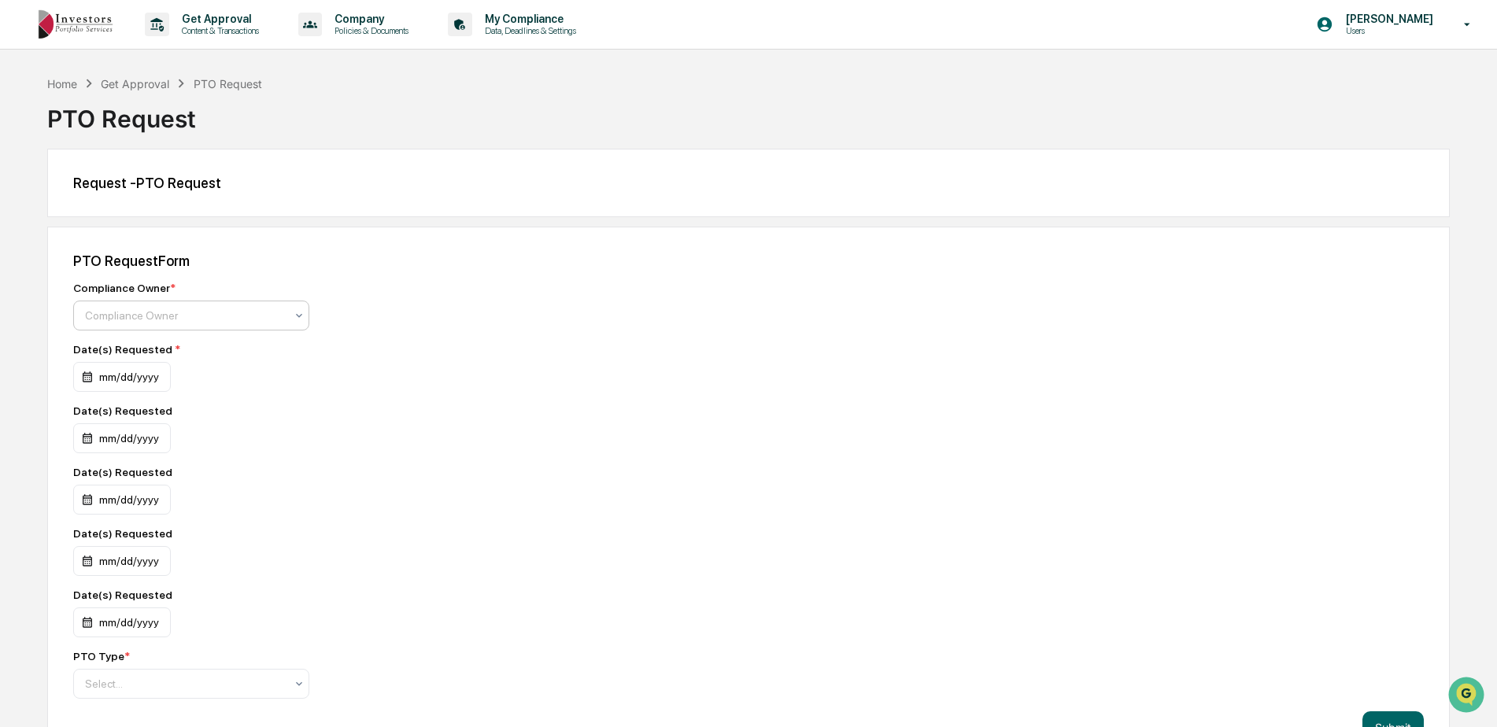
click at [302, 312] on icon at bounding box center [299, 315] width 13 height 13
click at [349, 316] on div "Compliance Owner * Compliance Owner" at bounding box center [348, 306] width 551 height 49
click at [297, 314] on icon at bounding box center [299, 315] width 13 height 13
click at [216, 386] on div "Compliance Group: Full Access Administrators" at bounding box center [191, 394] width 235 height 50
click at [99, 376] on div "mm/dd/yyyy" at bounding box center [122, 377] width 98 height 30
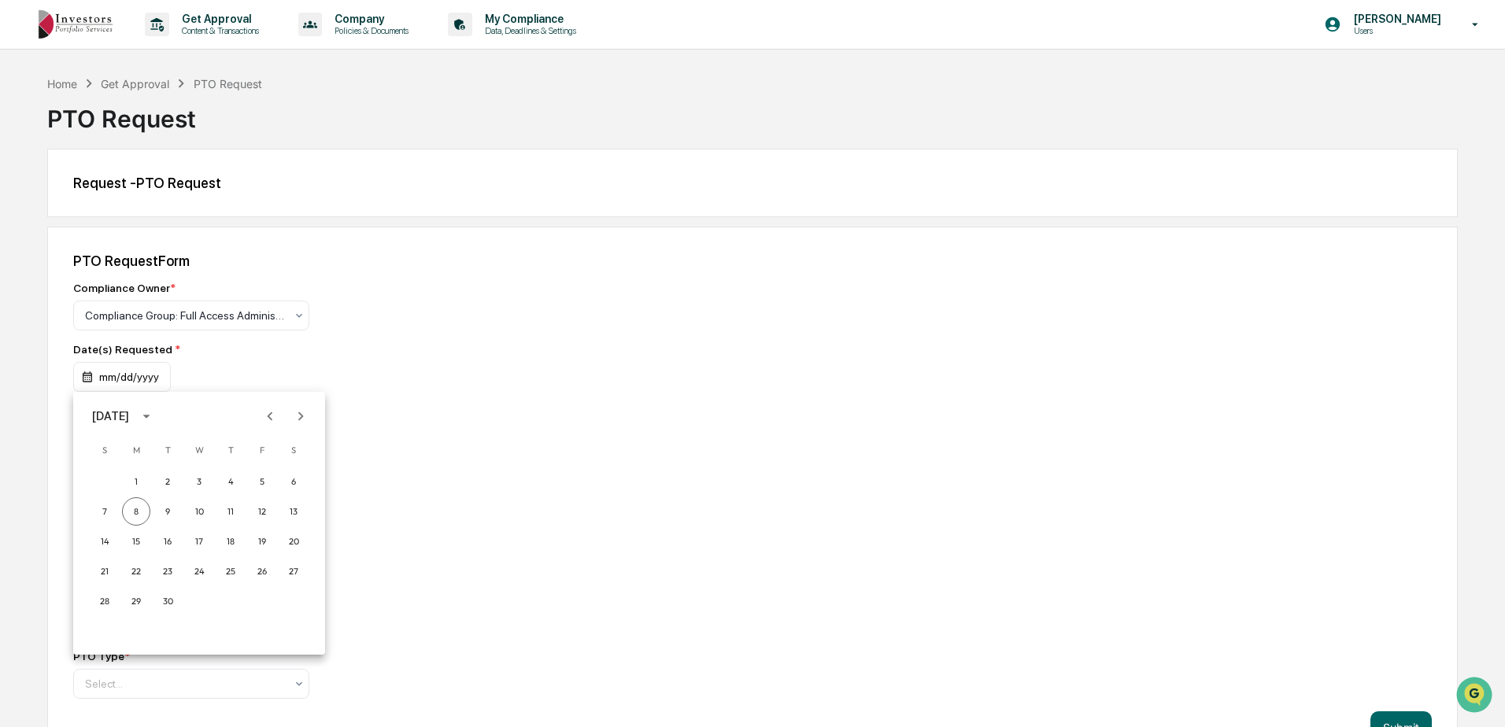
click at [301, 413] on icon "Next month" at bounding box center [300, 416] width 17 height 17
click at [301, 412] on icon "Next month" at bounding box center [300, 416] width 17 height 17
click at [261, 571] on button "26" at bounding box center [262, 571] width 28 height 28
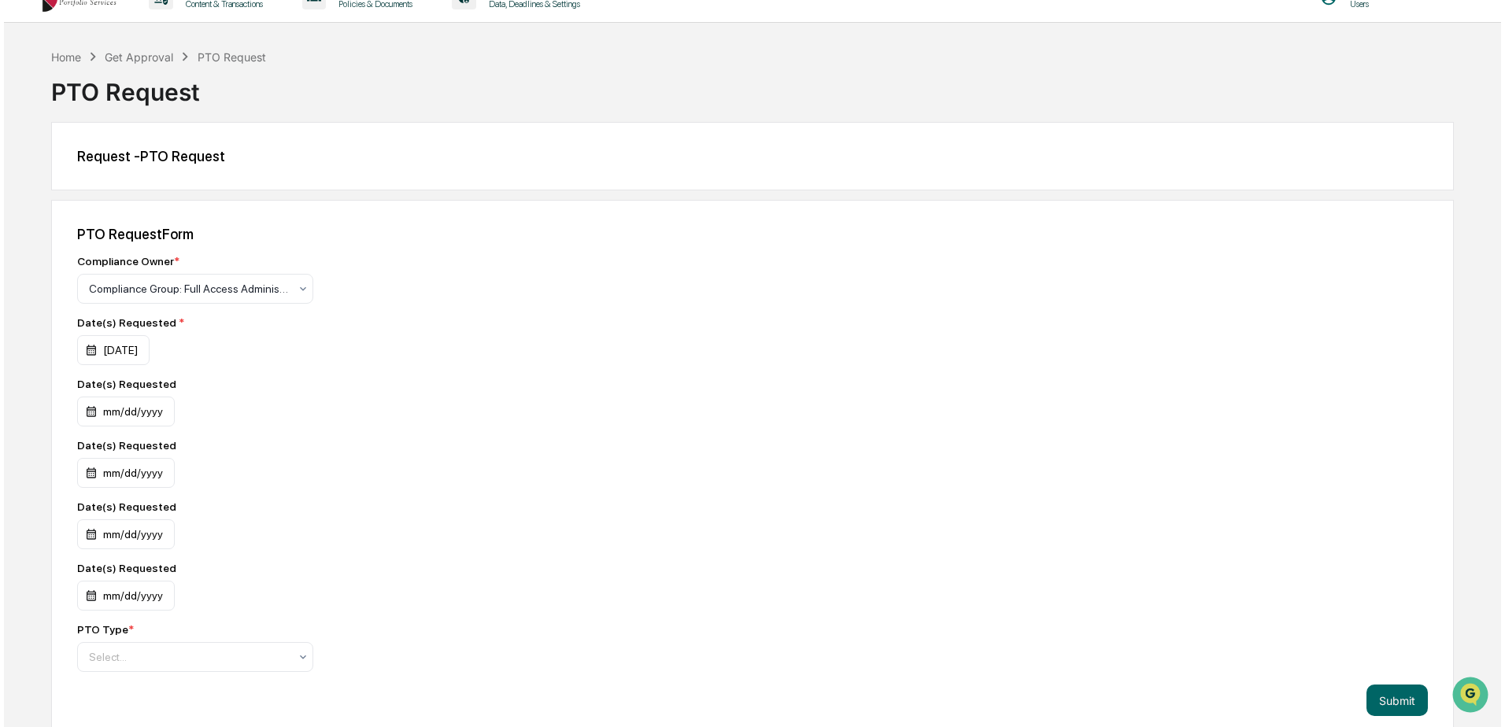
scroll to position [42, 0]
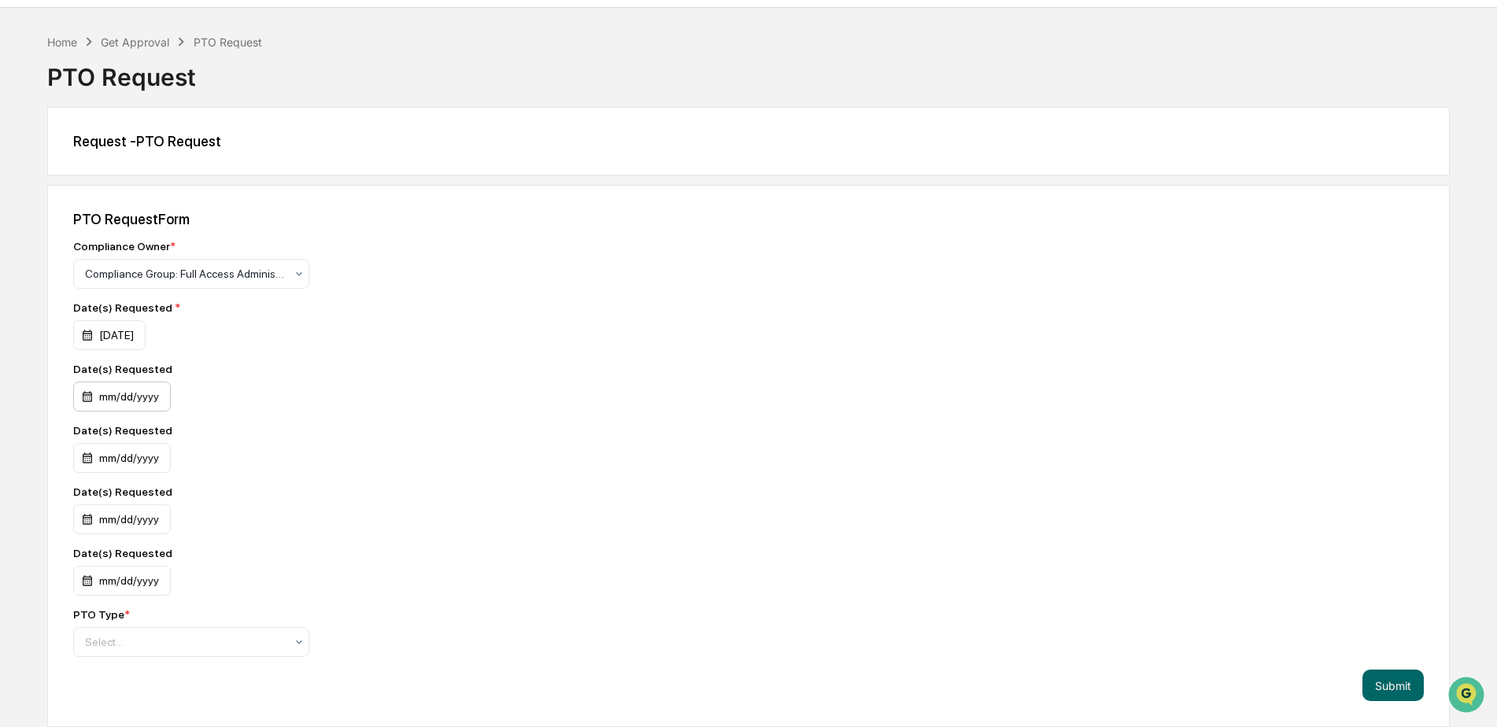
click at [99, 393] on div "mm/dd/yyyy" at bounding box center [122, 397] width 98 height 30
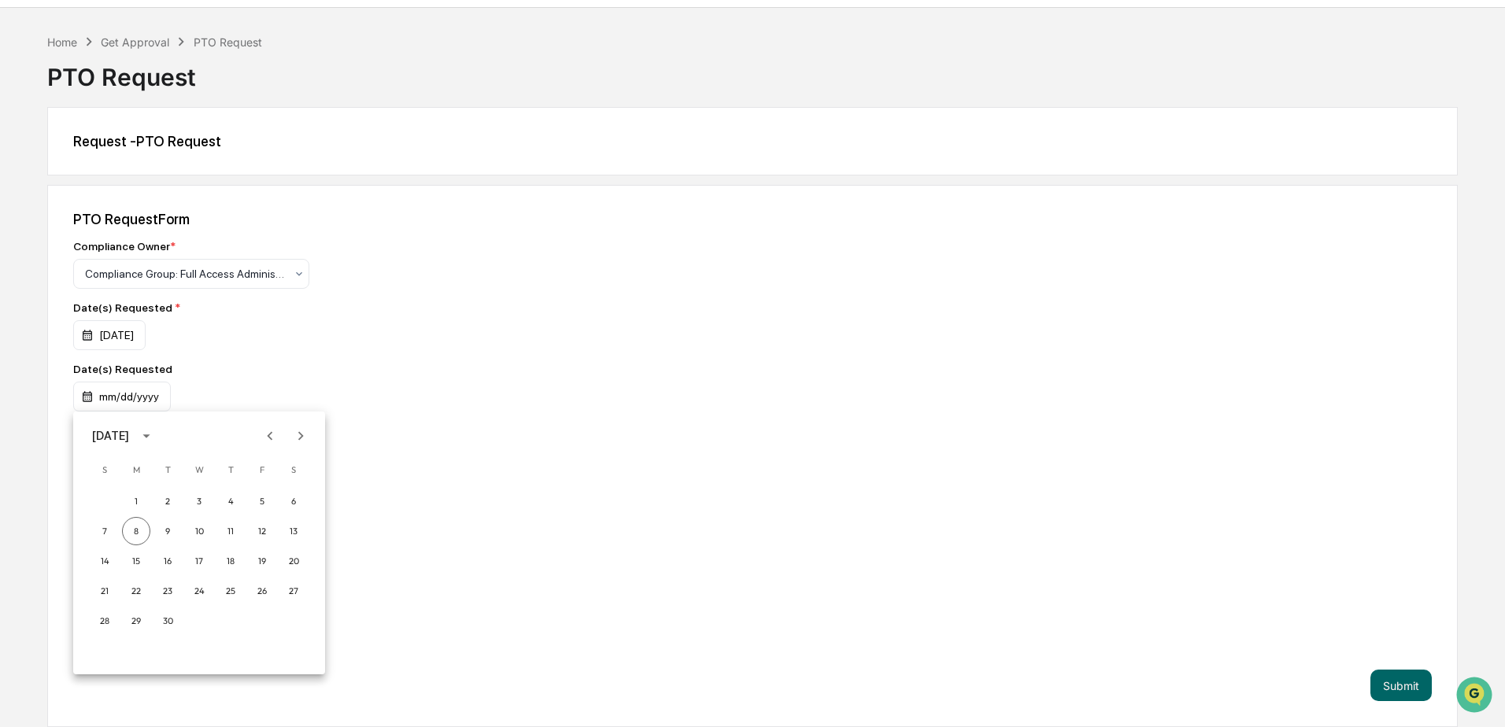
click at [298, 435] on icon "Next month" at bounding box center [300, 435] width 17 height 17
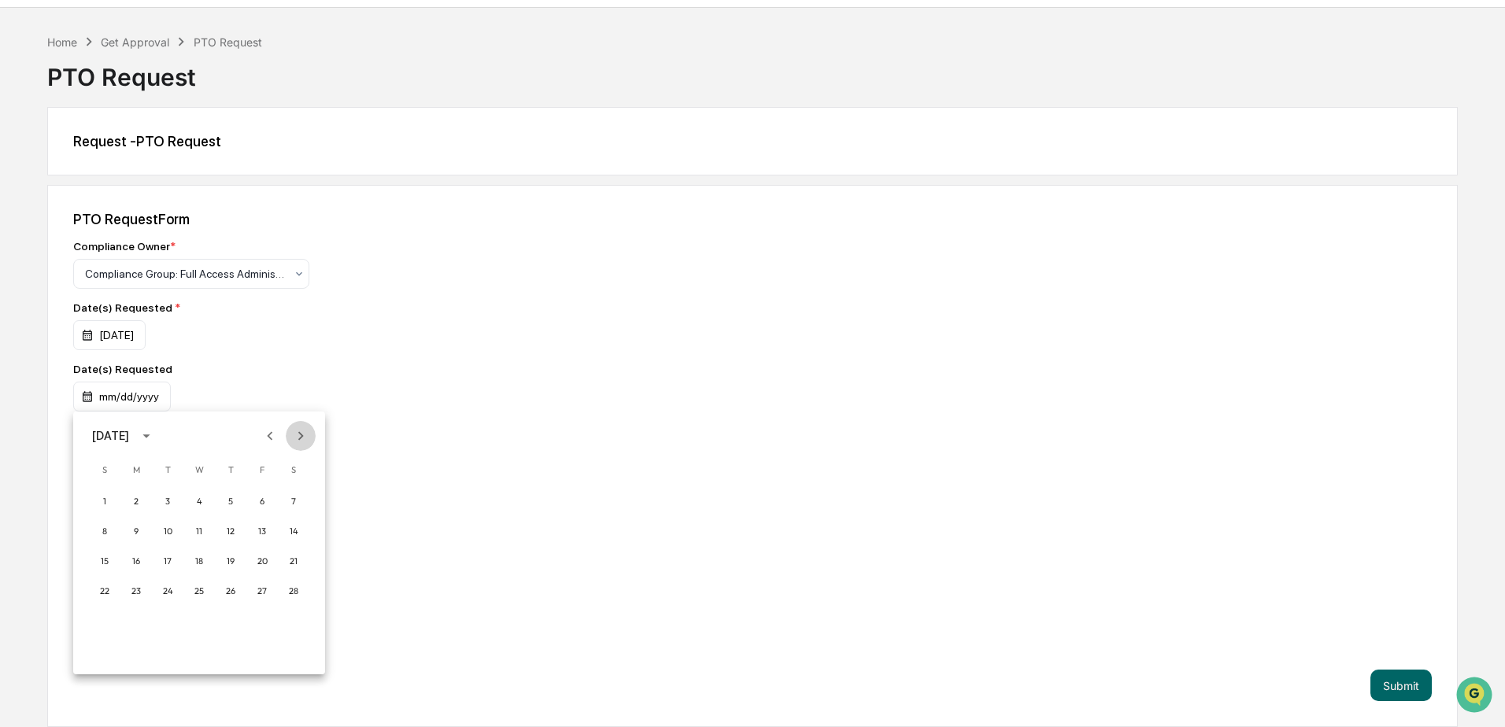
click at [298, 435] on icon "Next month" at bounding box center [300, 435] width 17 height 17
click at [262, 500] on button "1" at bounding box center [262, 501] width 28 height 28
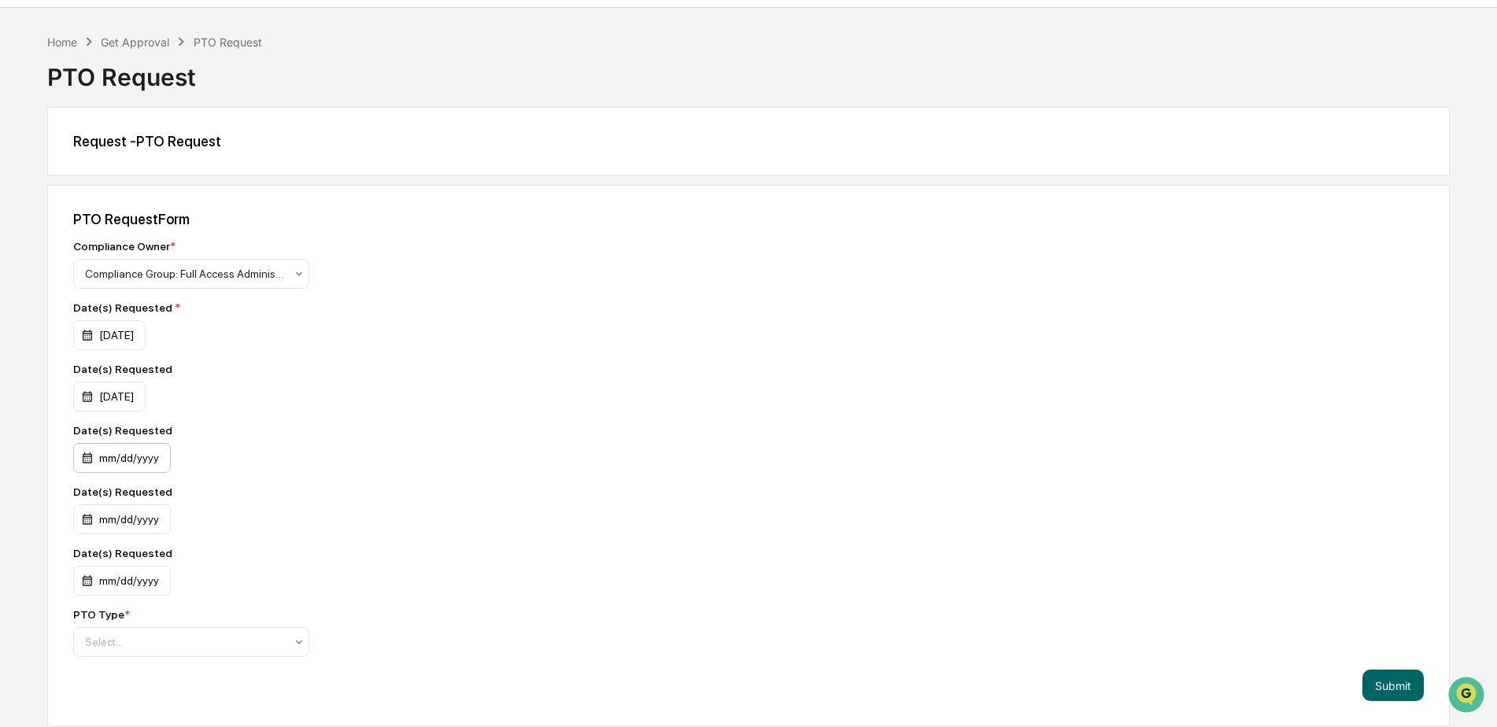
click at [159, 457] on div "mm/dd/yyyy" at bounding box center [122, 458] width 98 height 30
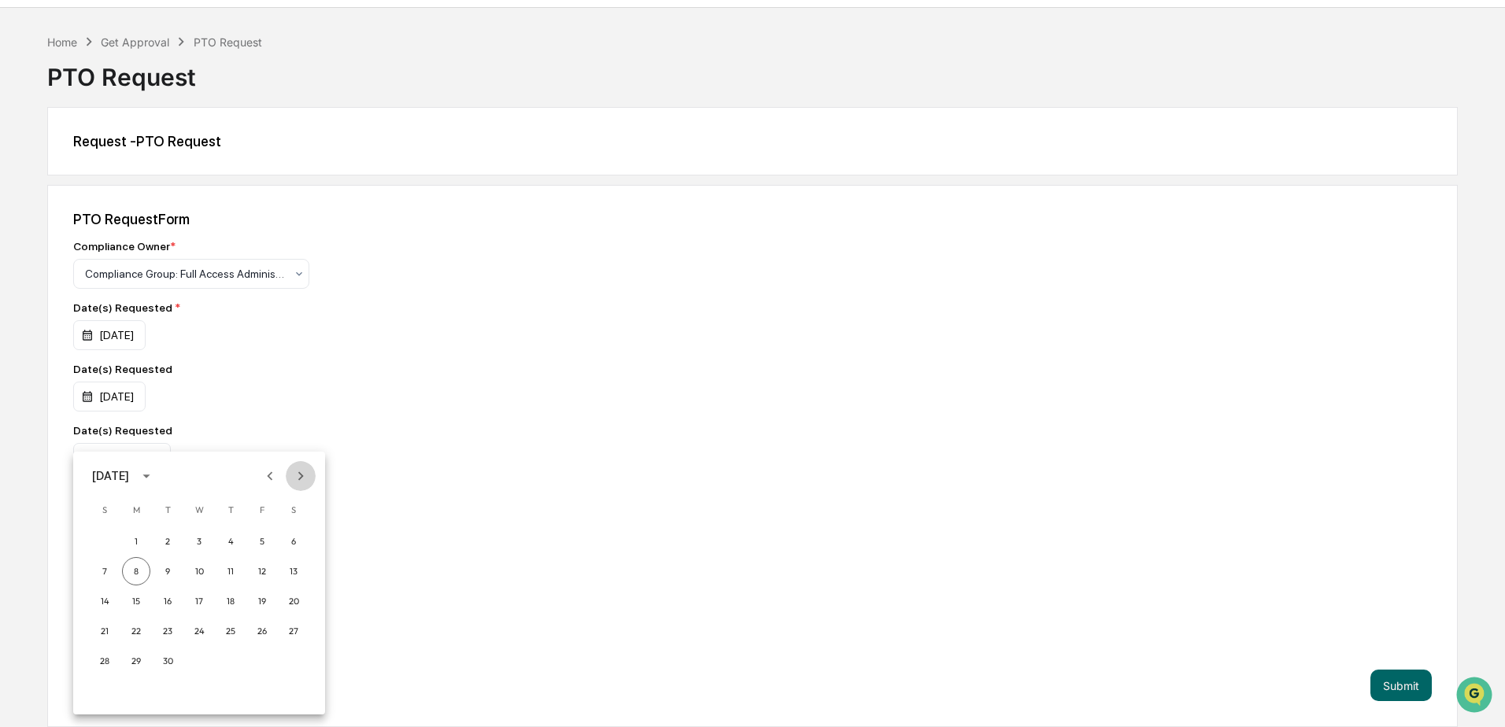
click at [298, 475] on icon "Next month" at bounding box center [300, 476] width 17 height 17
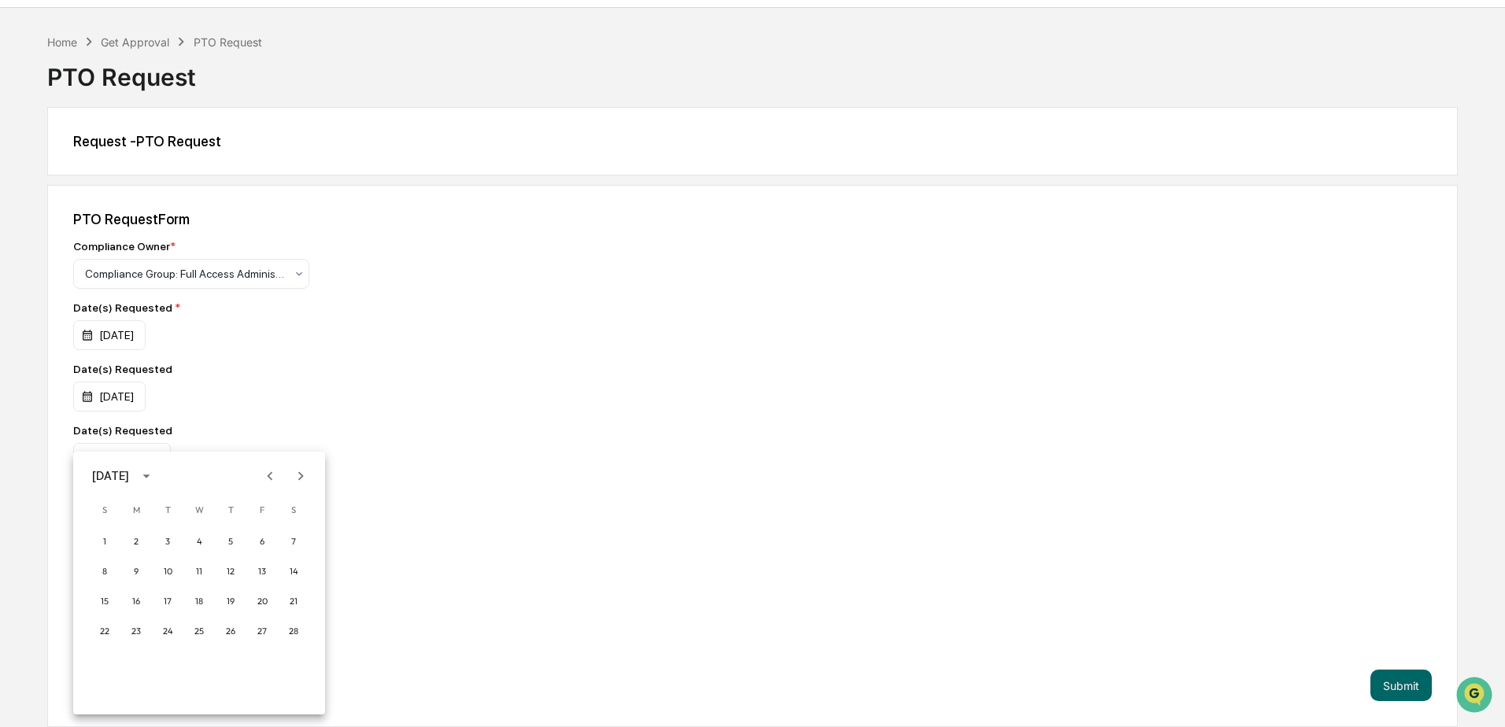
click at [298, 475] on icon "Next month" at bounding box center [300, 476] width 17 height 17
click at [135, 574] on button "4" at bounding box center [136, 571] width 28 height 28
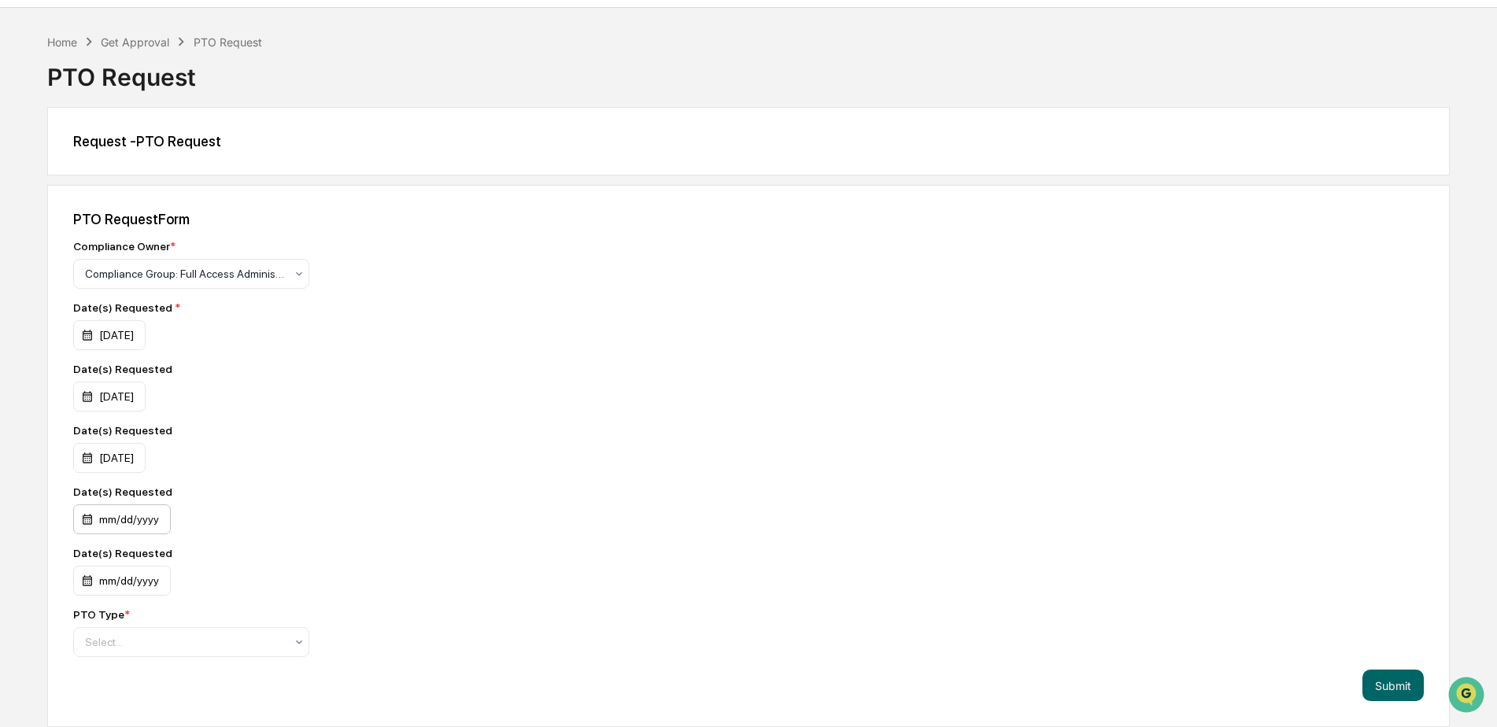
click at [153, 518] on div "mm/dd/yyyy" at bounding box center [122, 520] width 98 height 30
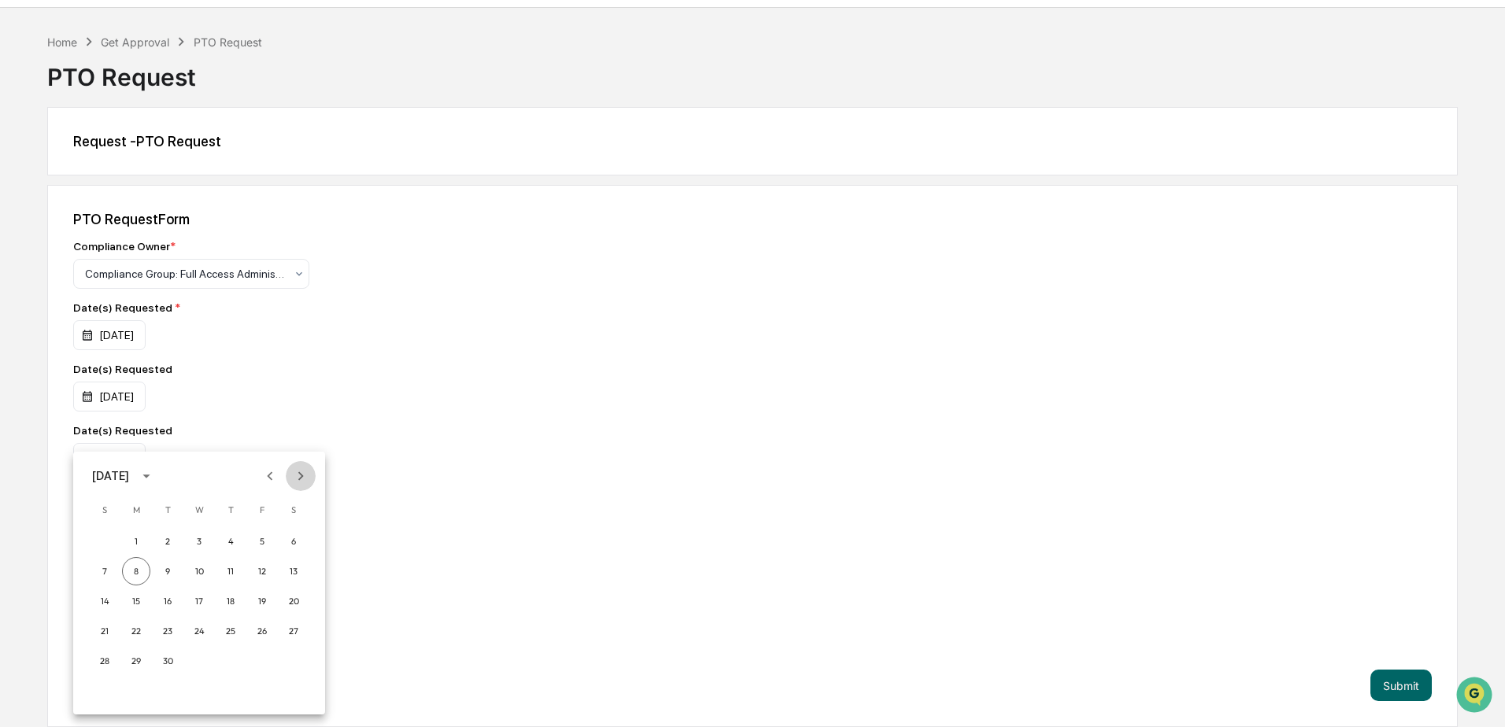
click at [304, 475] on icon "Next month" at bounding box center [300, 476] width 17 height 17
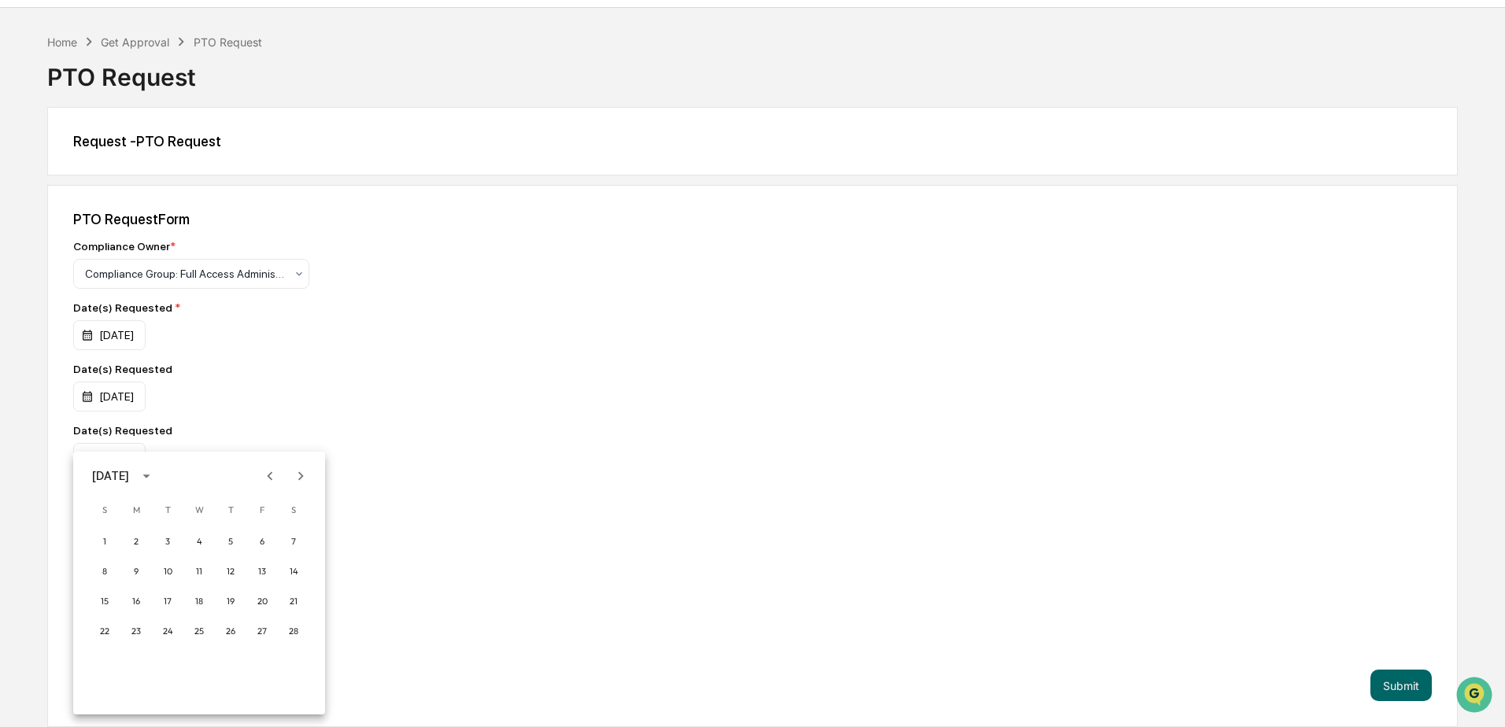
click at [304, 475] on icon "Next month" at bounding box center [300, 476] width 17 height 17
click at [169, 571] on button "5" at bounding box center [167, 571] width 28 height 28
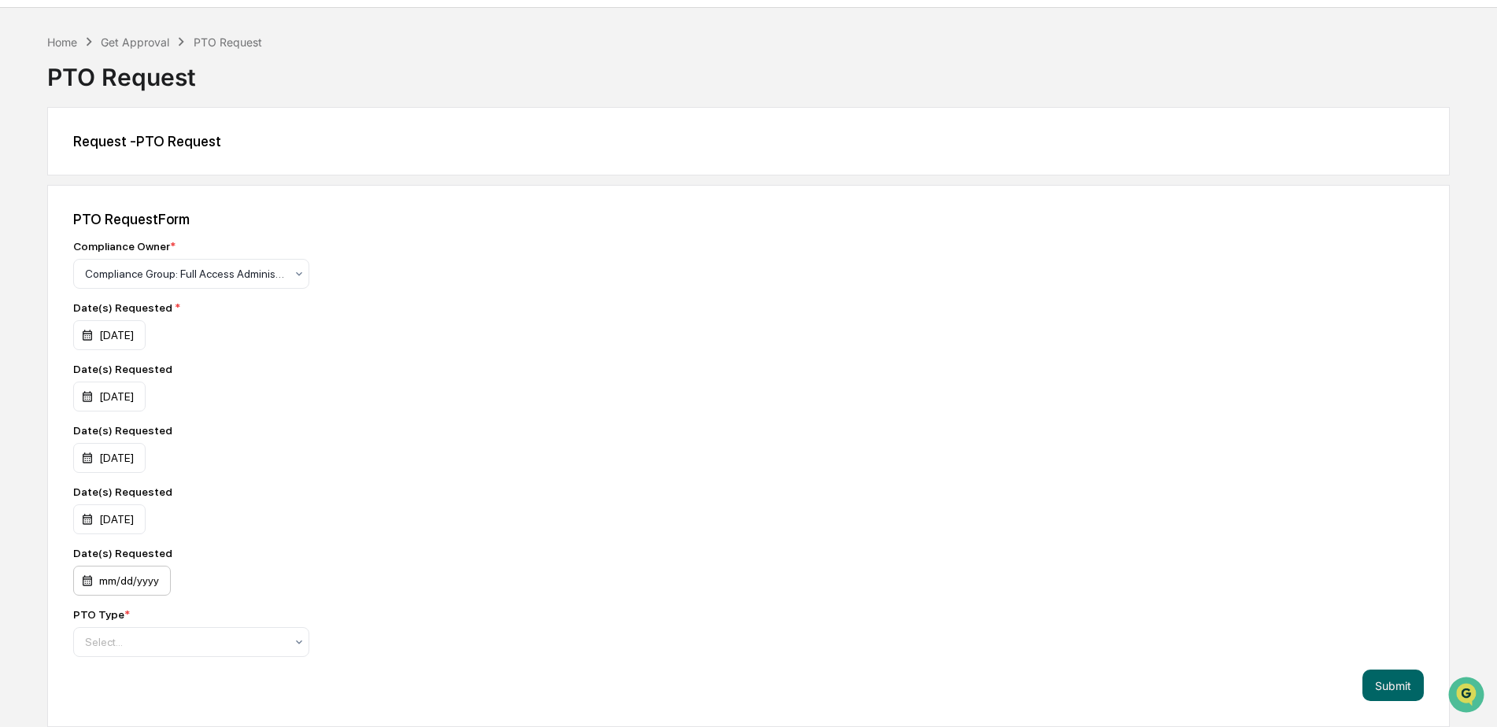
click at [153, 575] on div "mm/dd/yyyy" at bounding box center [122, 581] width 98 height 30
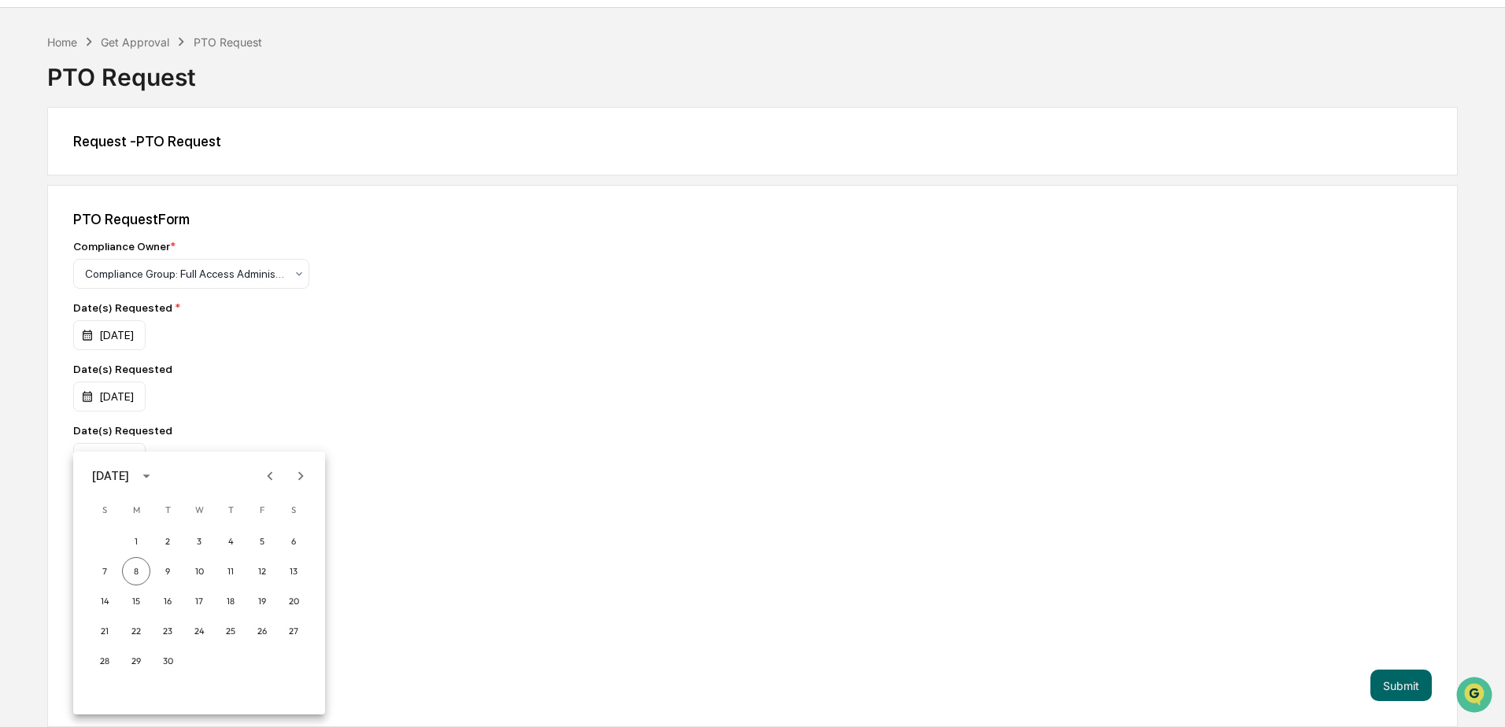
click at [299, 472] on icon "Next month" at bounding box center [300, 476] width 17 height 17
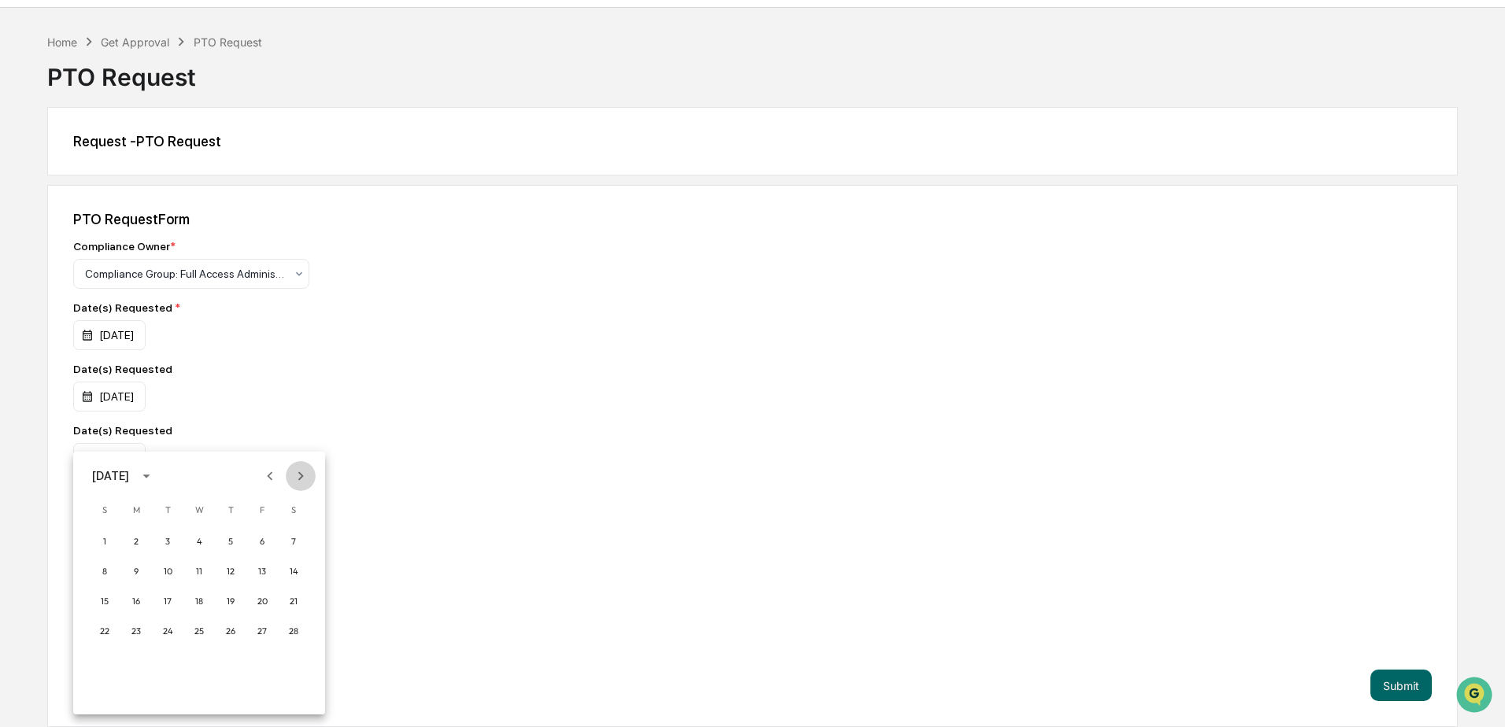
click at [299, 472] on icon "Next month" at bounding box center [300, 476] width 17 height 17
click at [198, 571] on button "6" at bounding box center [199, 571] width 28 height 28
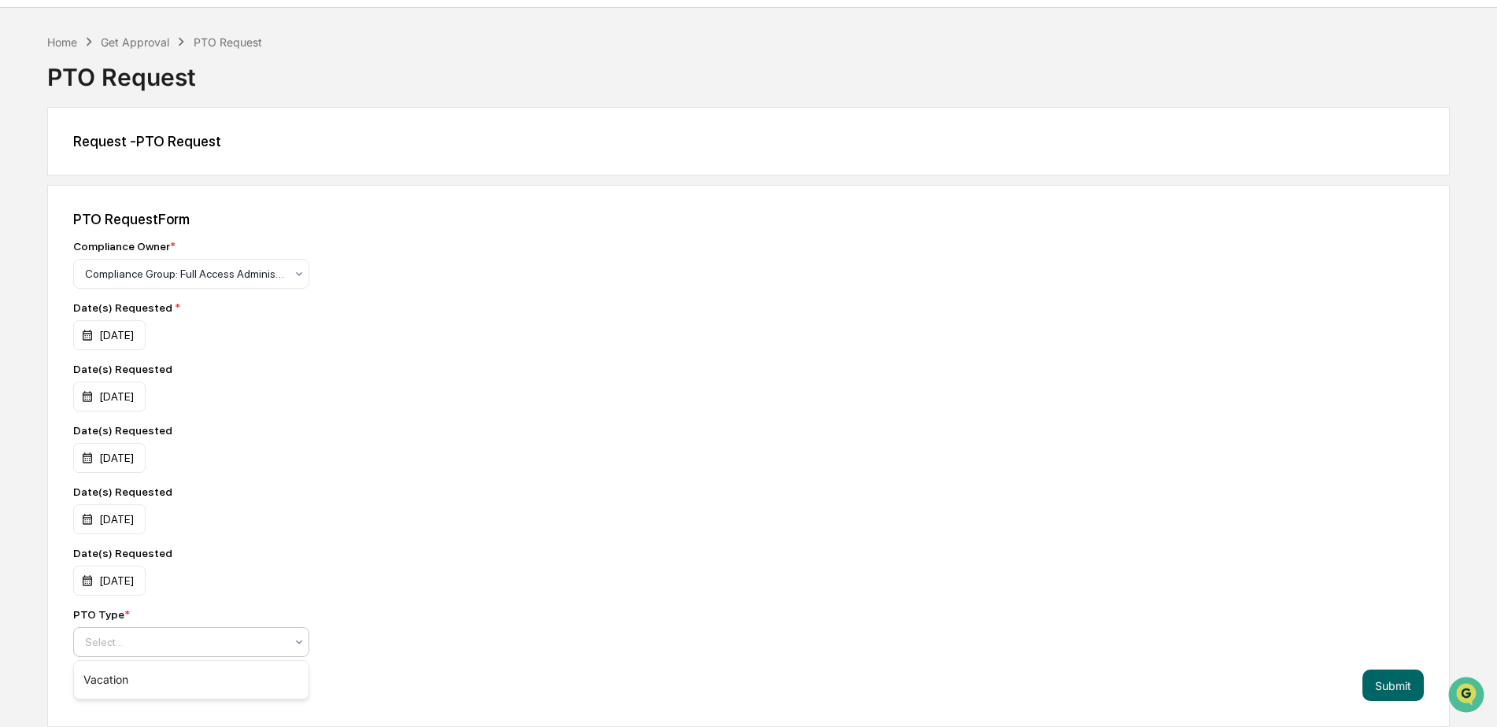
click at [299, 641] on icon at bounding box center [299, 642] width 13 height 13
click at [113, 677] on div "Vacation" at bounding box center [191, 679] width 235 height 31
click at [1384, 680] on button "Submit" at bounding box center [1393, 685] width 61 height 31
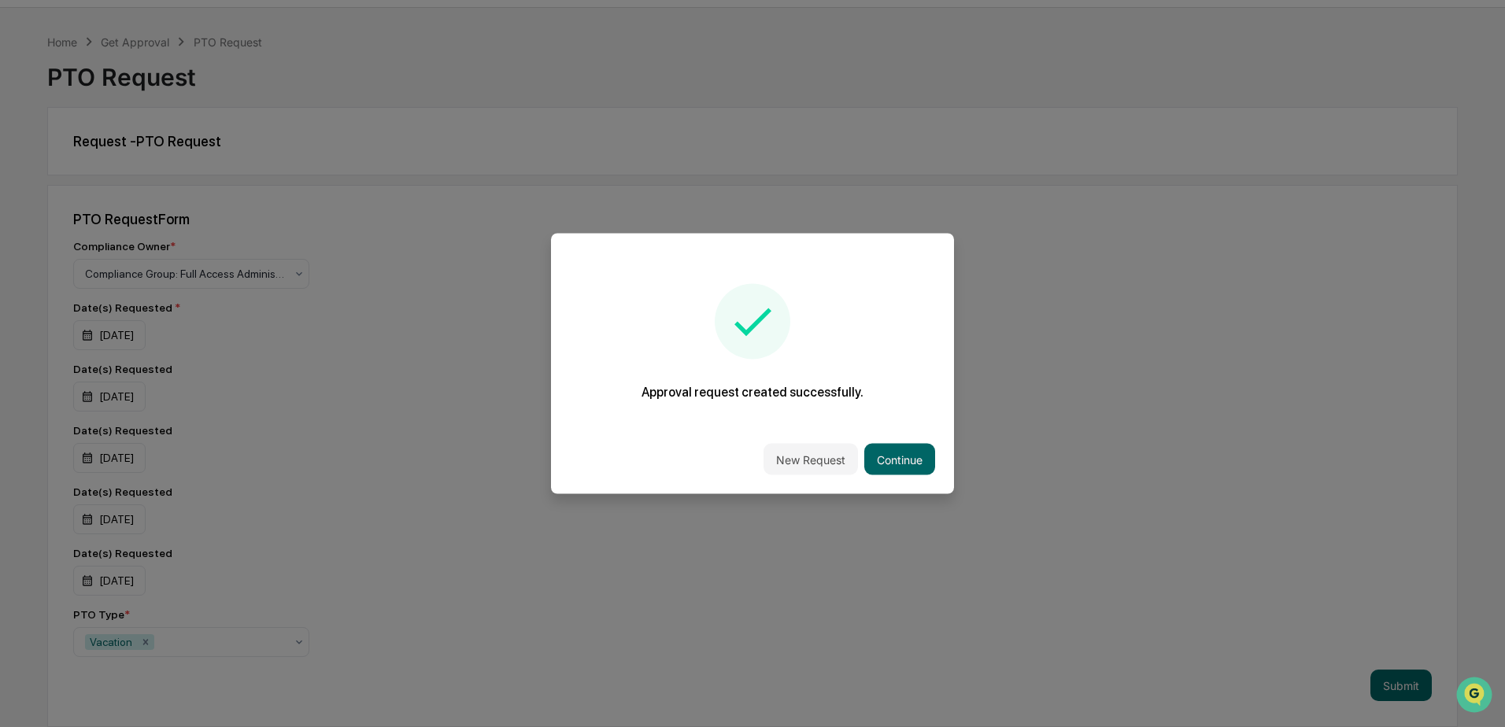
click at [905, 454] on button "Continue" at bounding box center [899, 459] width 71 height 31
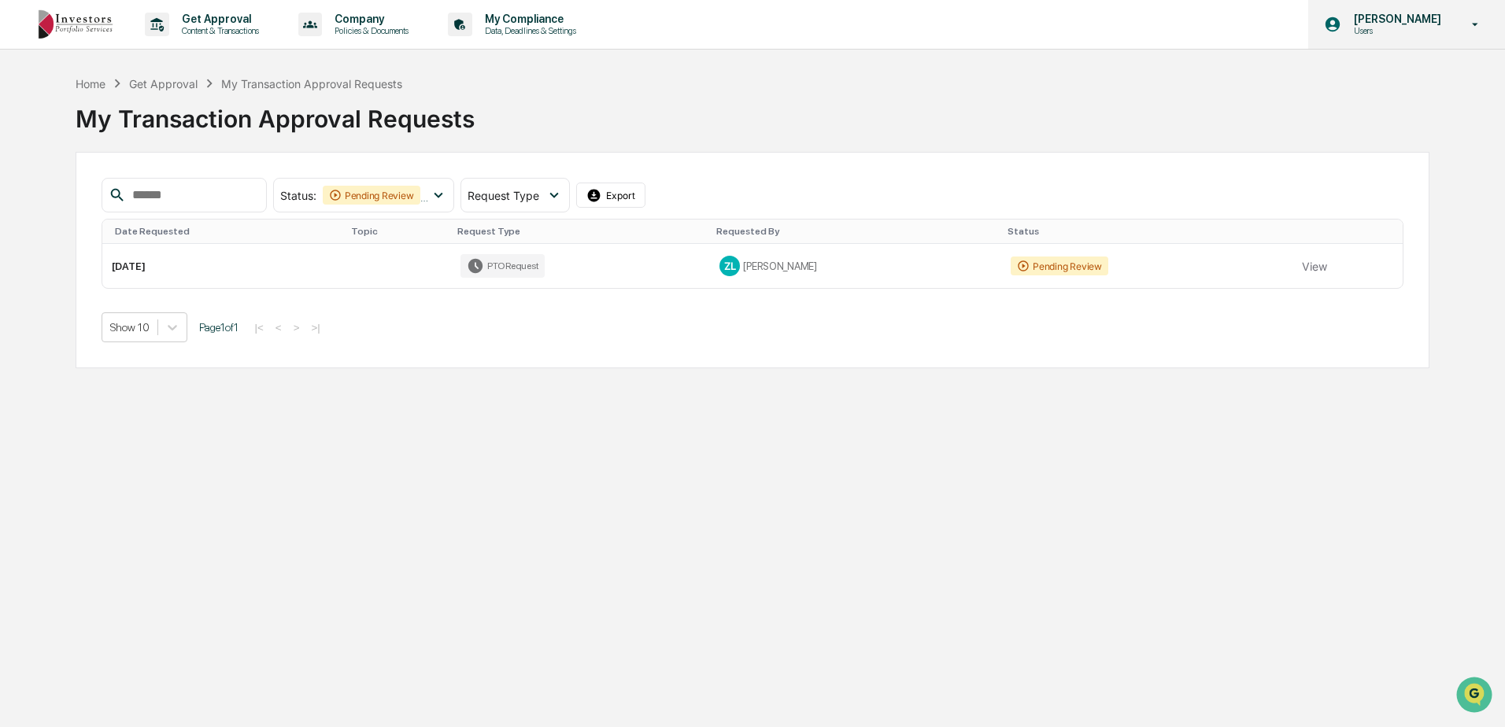
click at [1474, 20] on icon at bounding box center [1476, 24] width 28 height 15
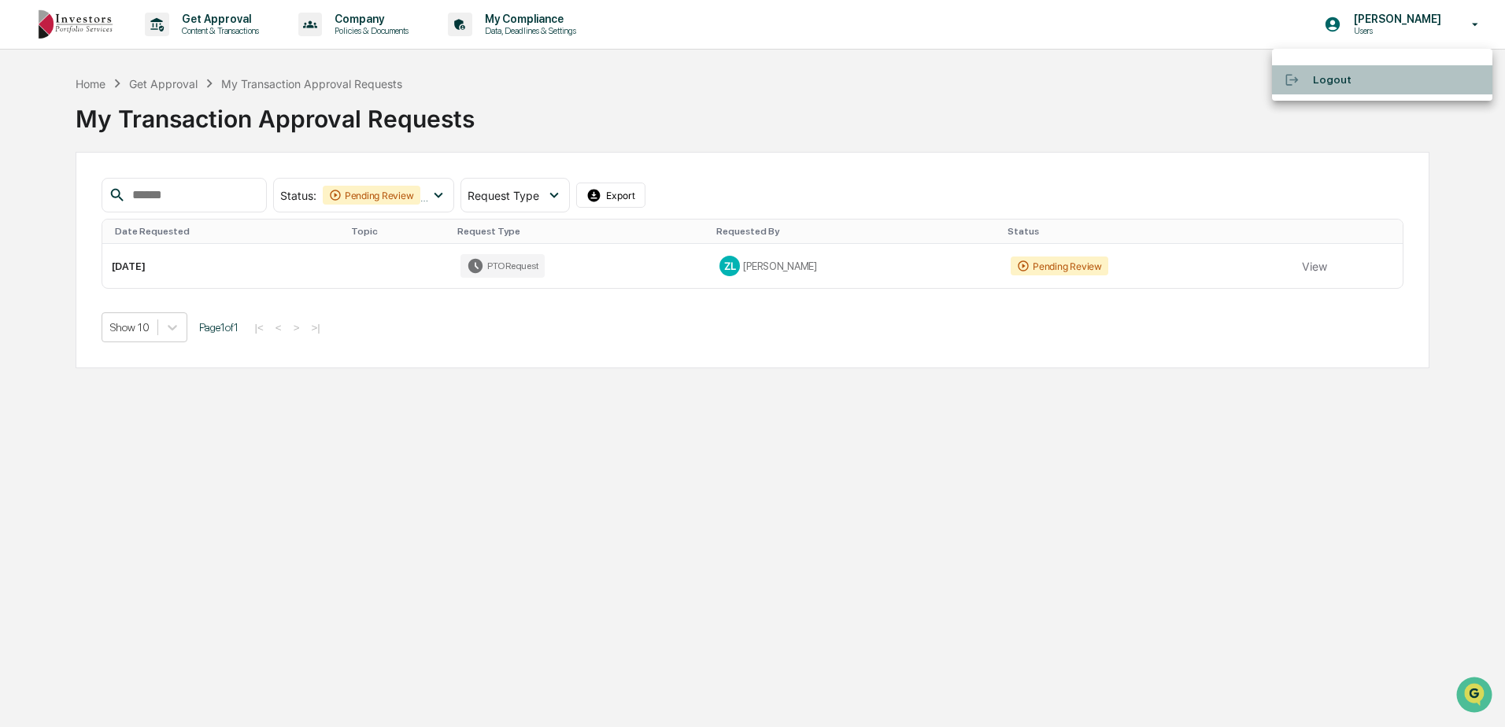
click at [1324, 78] on li "Logout" at bounding box center [1382, 79] width 220 height 29
